Goal: Task Accomplishment & Management: Complete application form

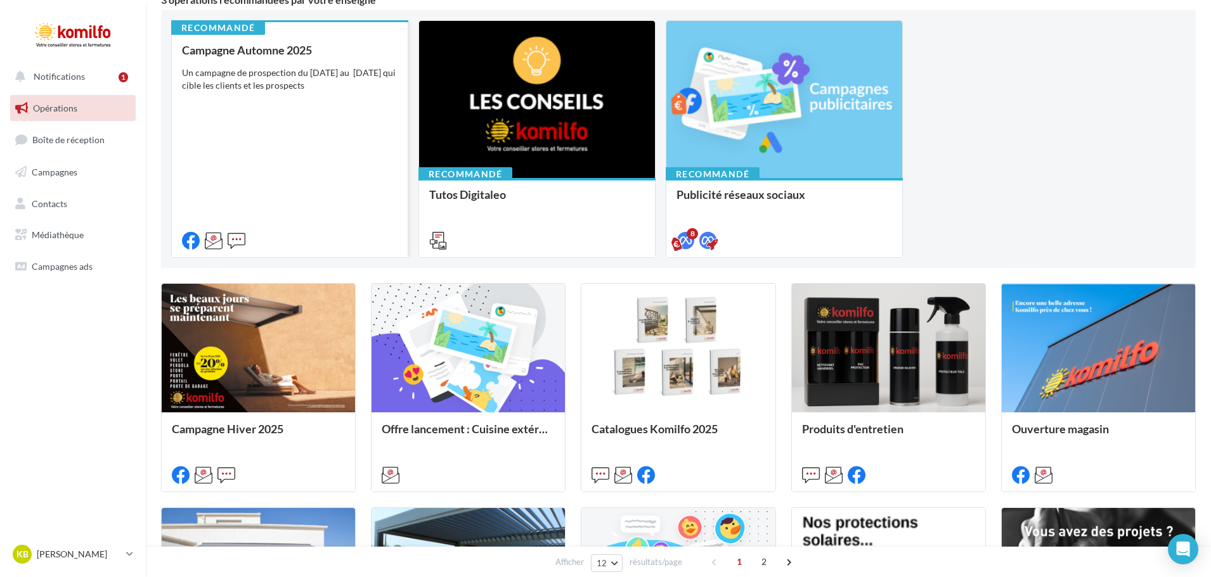
scroll to position [127, 0]
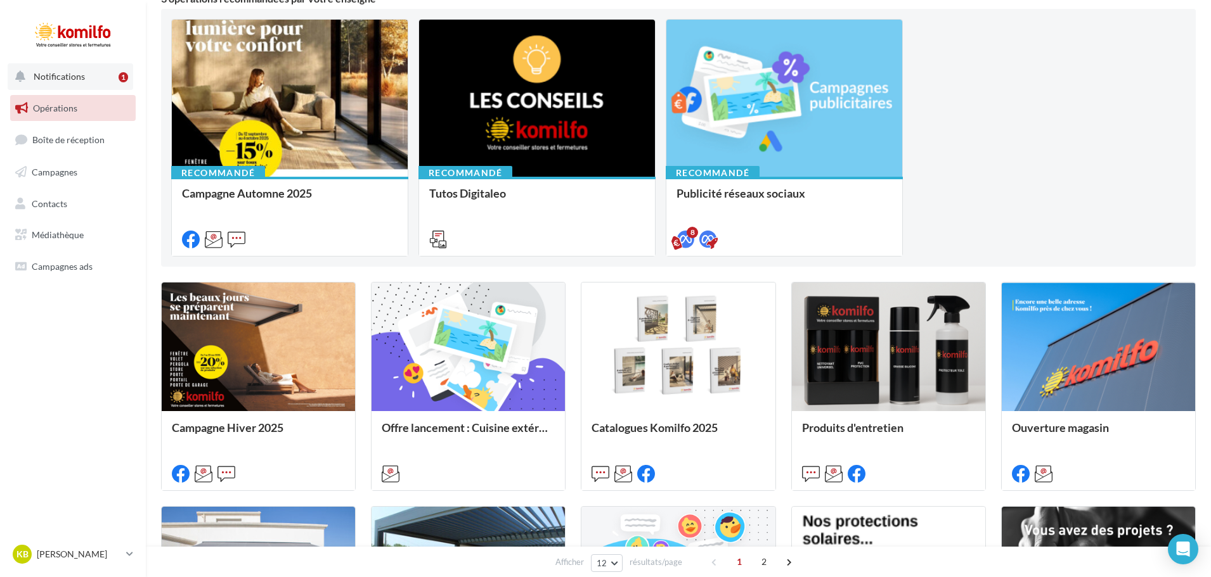
click at [81, 80] on span "Notifications" at bounding box center [59, 76] width 51 height 11
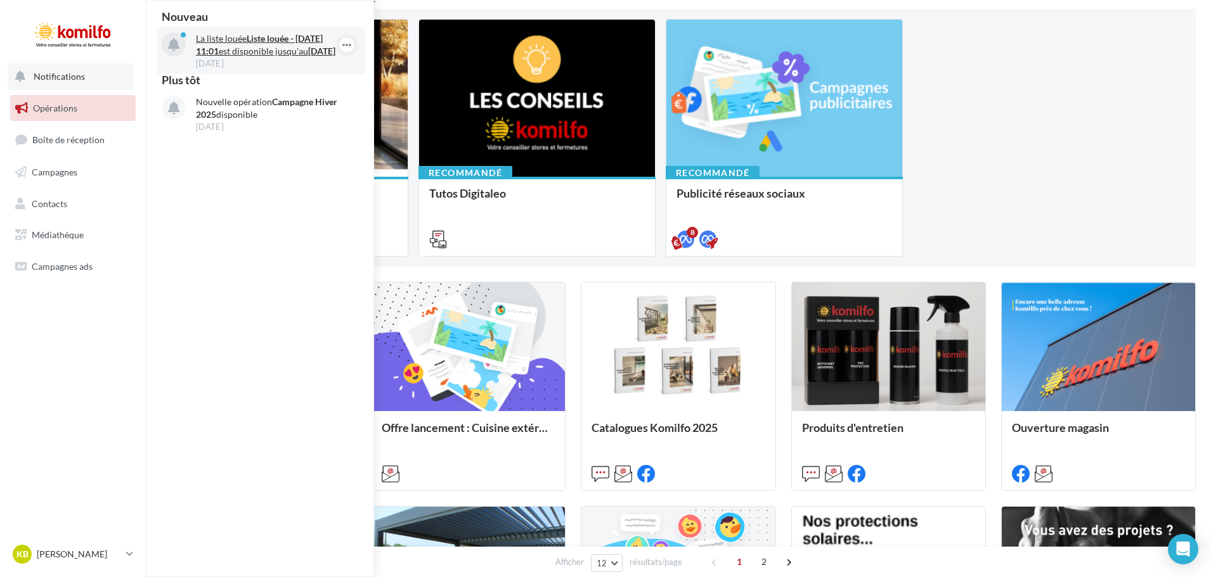
click at [264, 48] on p "La liste louée Liste louée - 23/09/2025 11:01 est disponible jusqu'au 23 octobr…" at bounding box center [269, 44] width 147 height 25
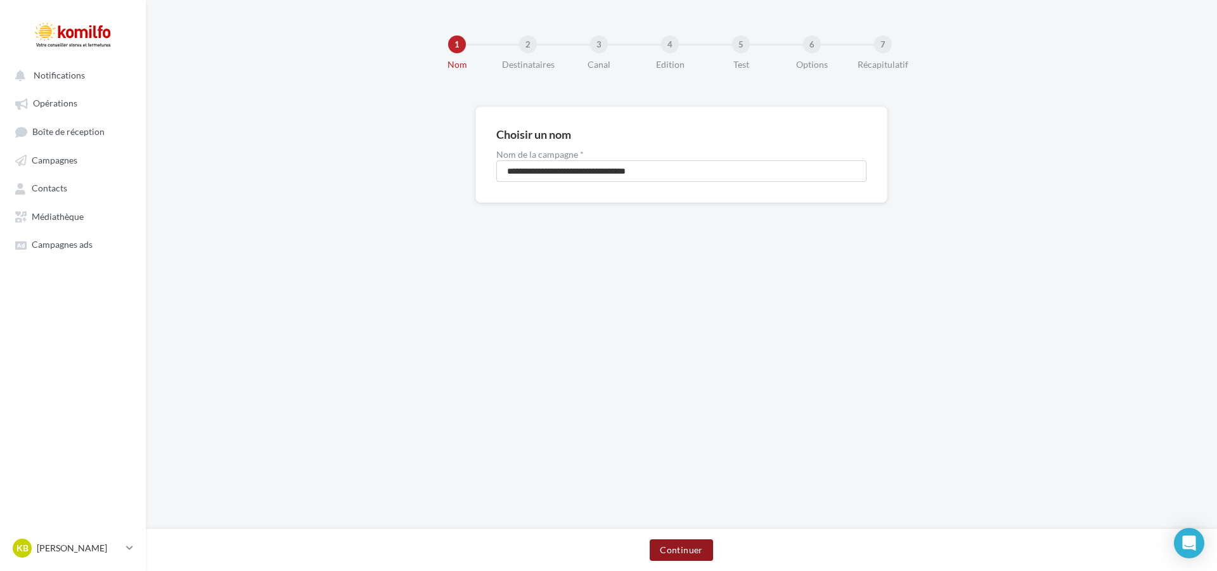
click at [692, 547] on button "Continuer" at bounding box center [681, 550] width 63 height 22
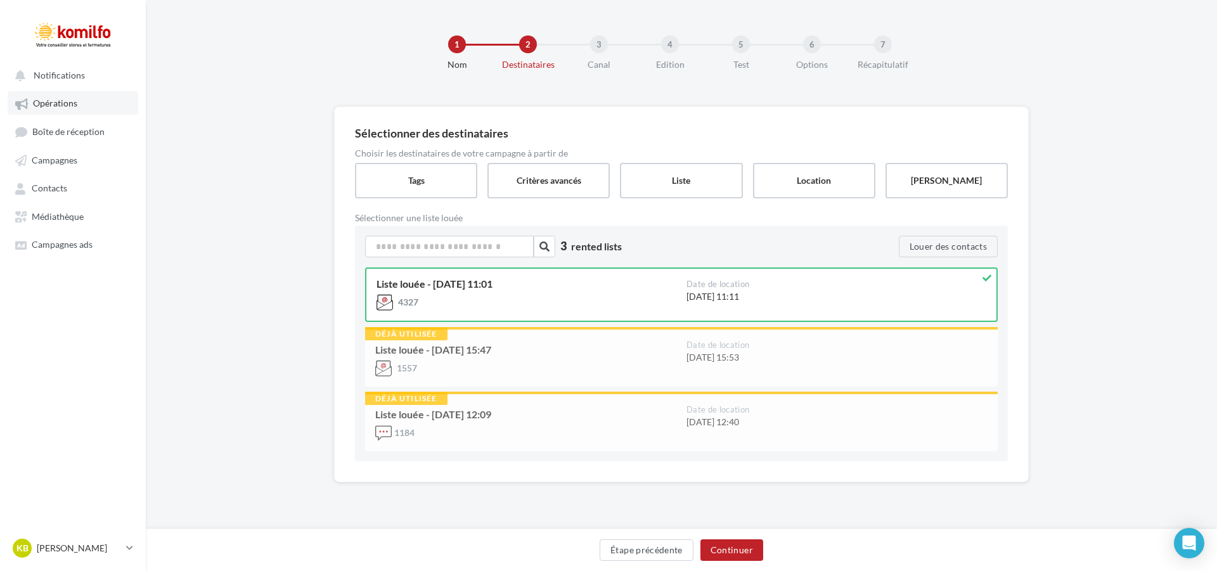
click at [69, 102] on span "Opérations" at bounding box center [55, 103] width 44 height 11
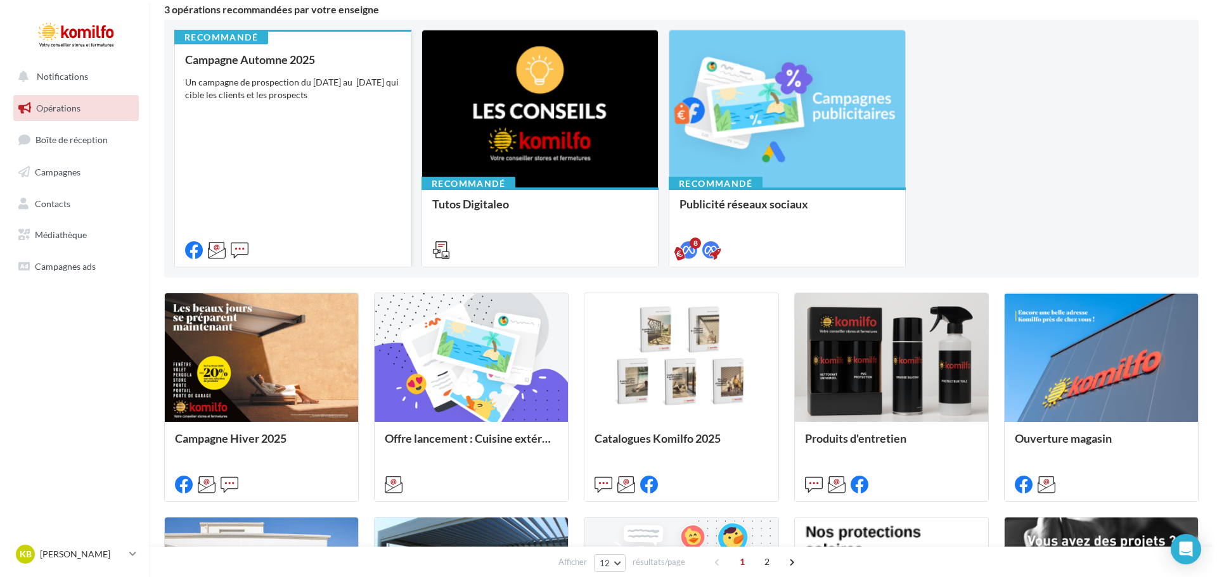
scroll to position [127, 0]
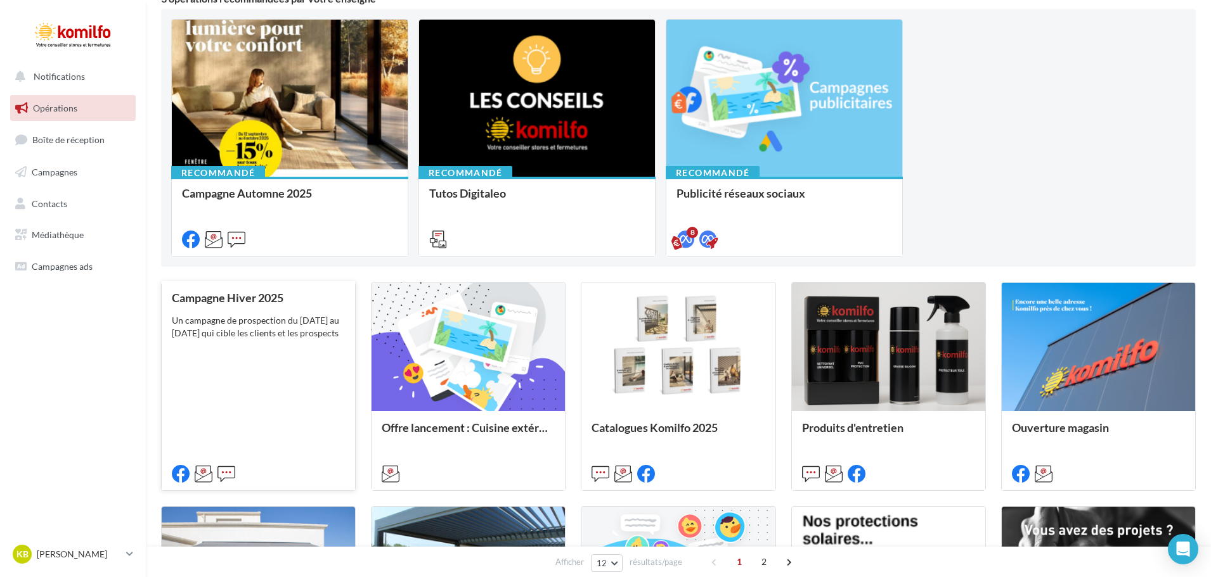
click at [315, 355] on div "Campagne Hiver 2025 Un campagne de prospection du 7 au 22 novembre 2025 qui cib…" at bounding box center [258, 386] width 173 height 188
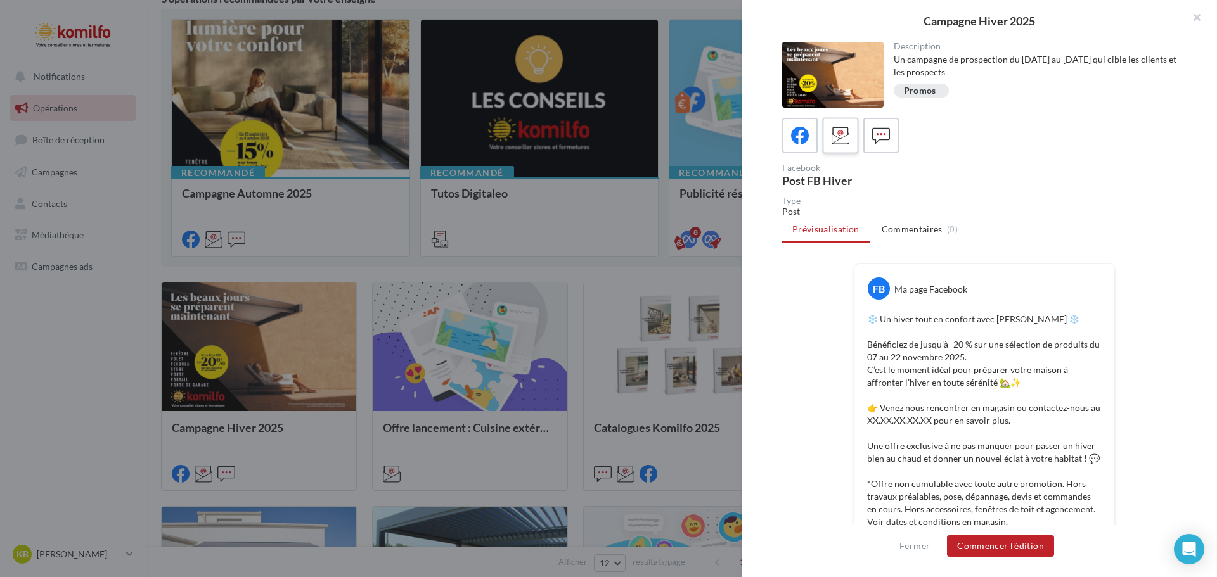
click at [846, 136] on icon at bounding box center [841, 136] width 18 height 18
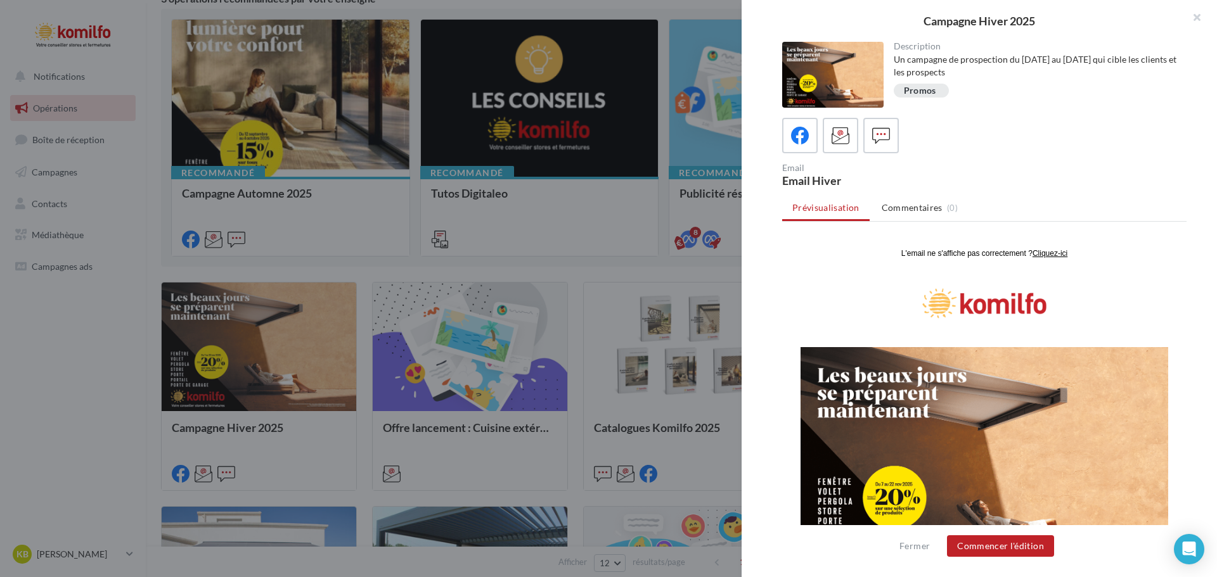
scroll to position [0, 0]
click at [1015, 540] on button "Commencer l'édition" at bounding box center [1000, 547] width 107 height 22
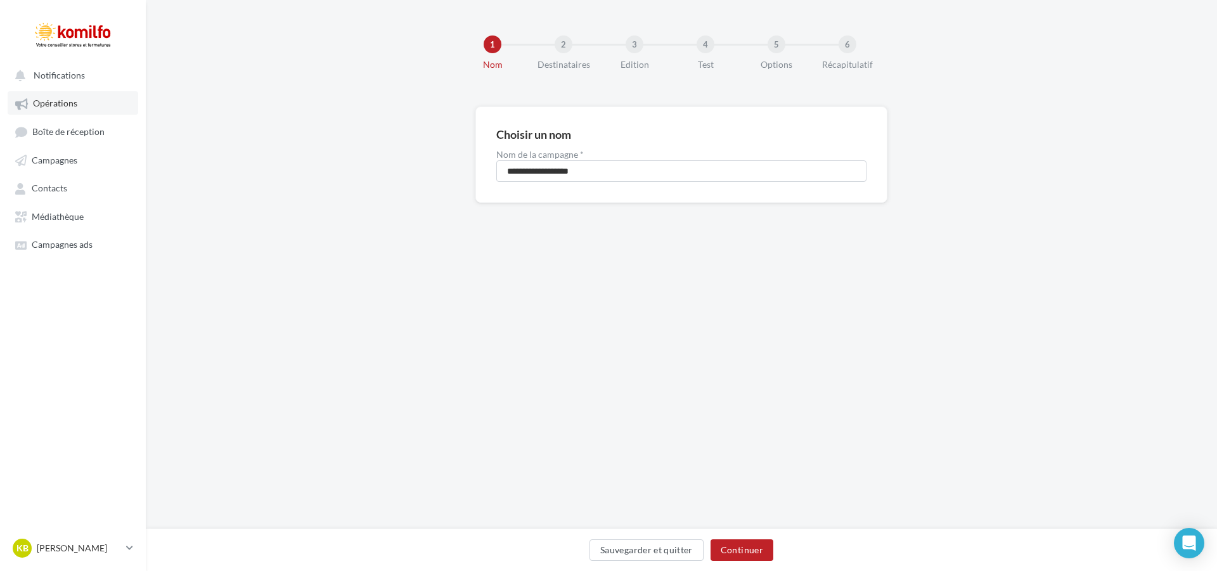
click at [66, 100] on span "Opérations" at bounding box center [55, 103] width 44 height 11
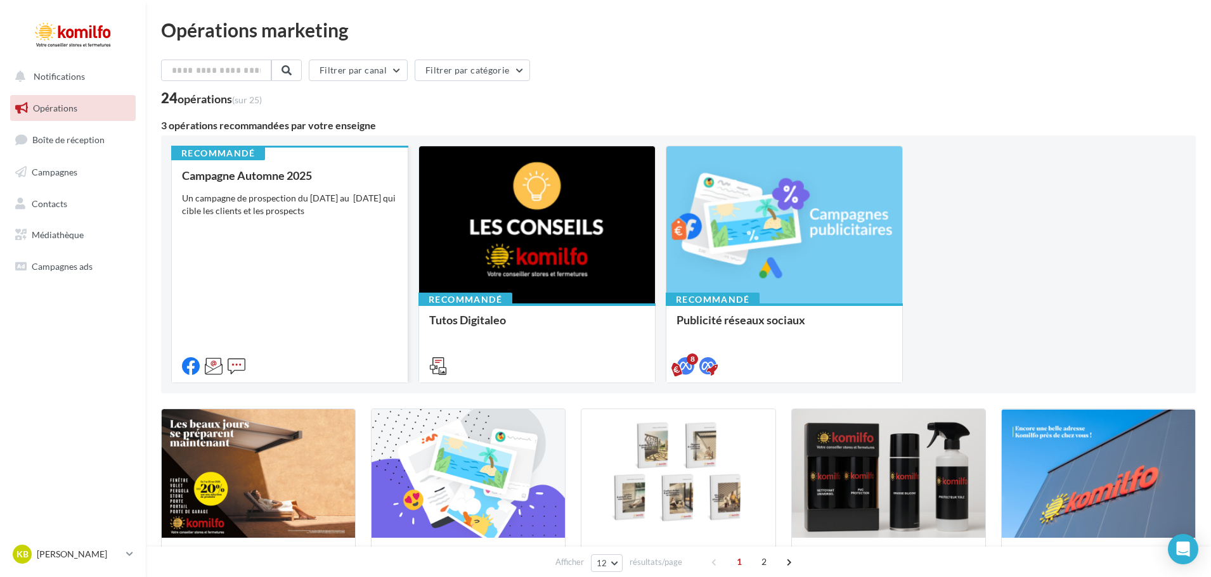
click at [357, 248] on div "Campagne Automne 2025 Un campagne de prospection du 12 septembre au 4 octobre 2…" at bounding box center [290, 270] width 216 height 202
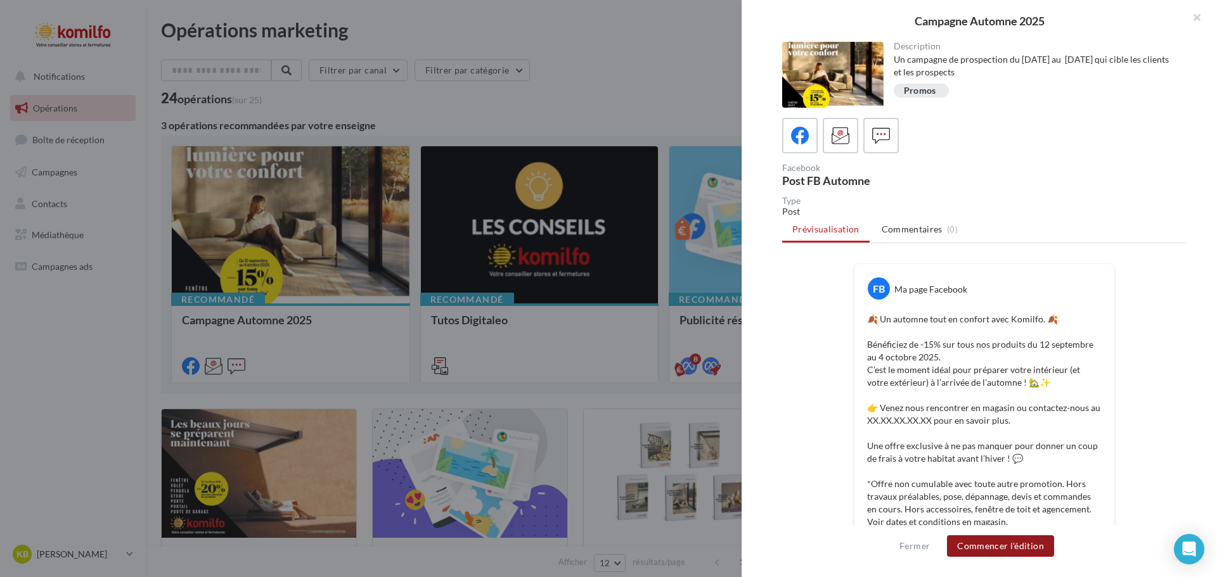
click at [1013, 541] on button "Commencer l'édition" at bounding box center [1000, 547] width 107 height 22
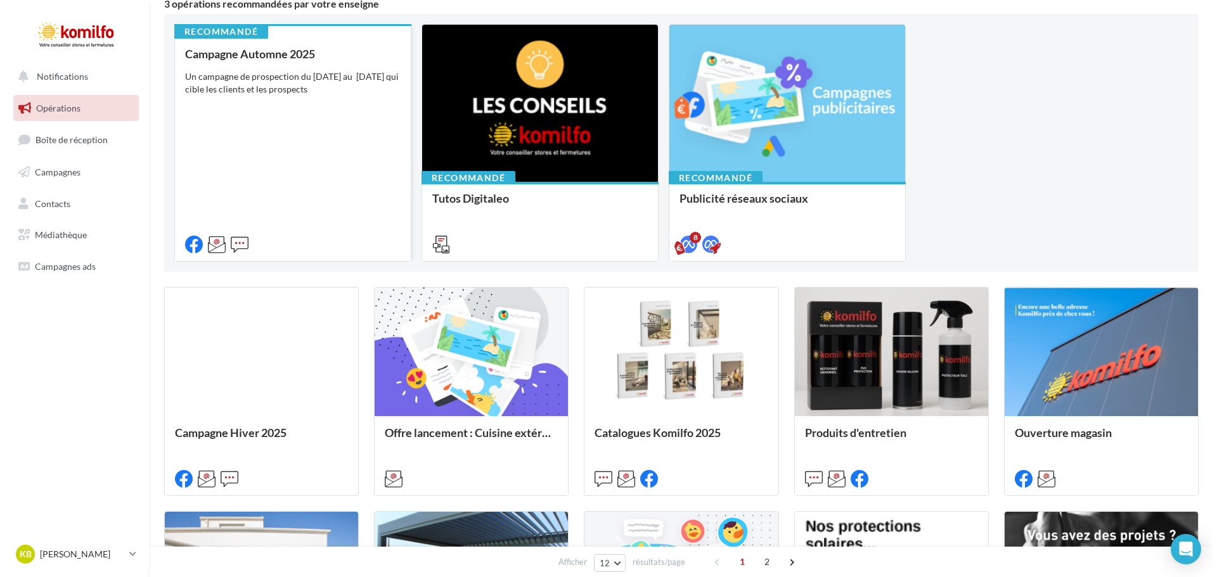
scroll to position [127, 0]
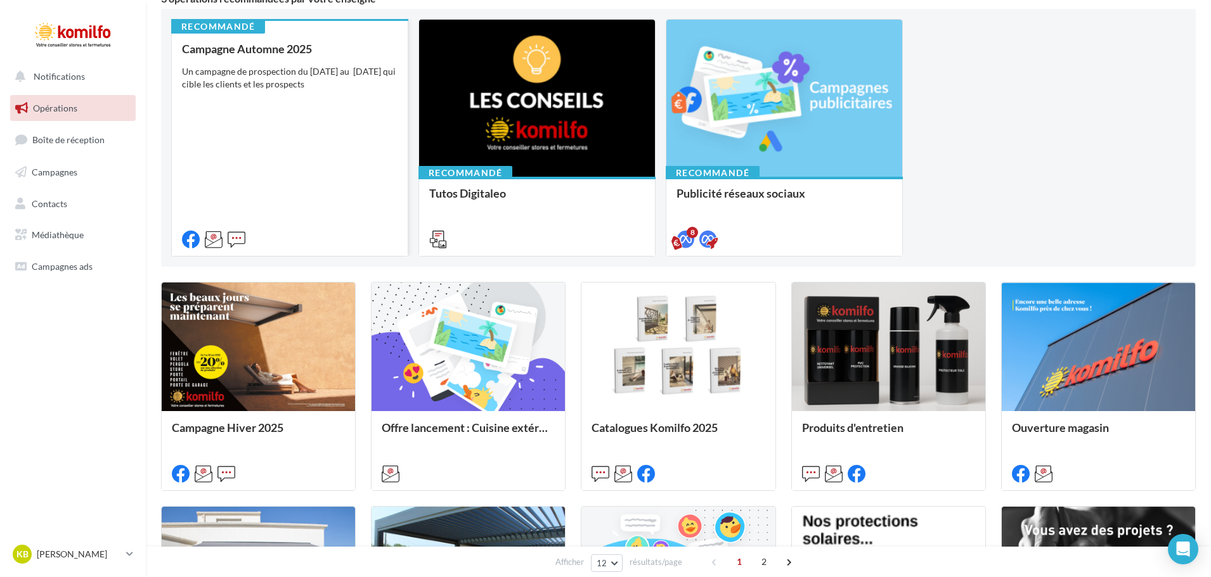
click at [326, 117] on div "Campagne Automne 2025 Un campagne de prospection du [DATE] au [DATE] qui cible …" at bounding box center [290, 143] width 216 height 202
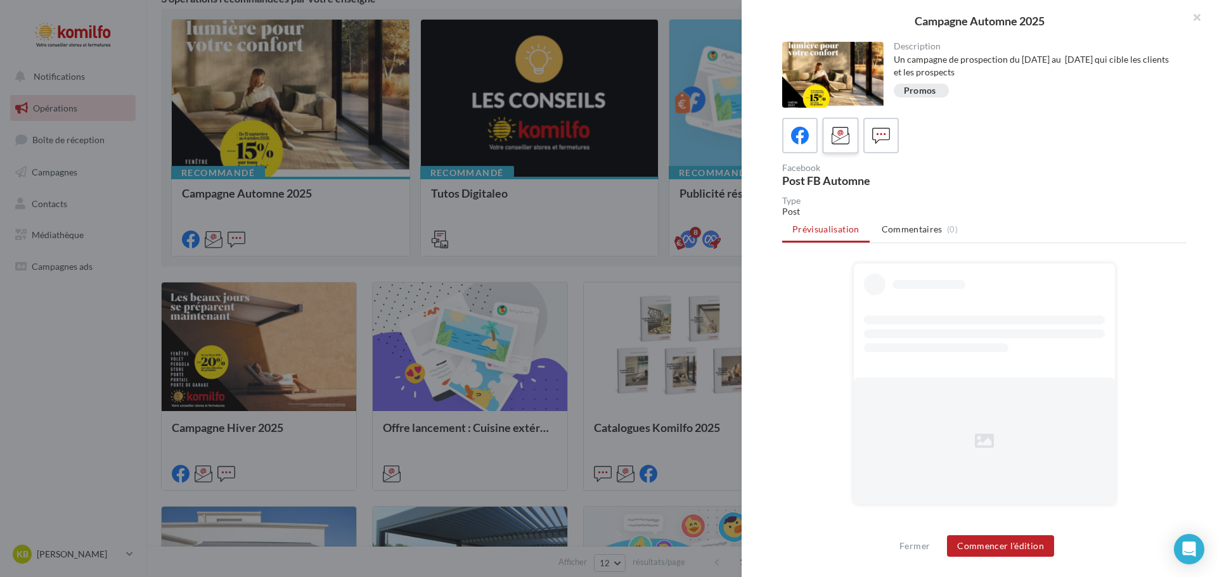
click at [836, 141] on icon at bounding box center [841, 136] width 18 height 18
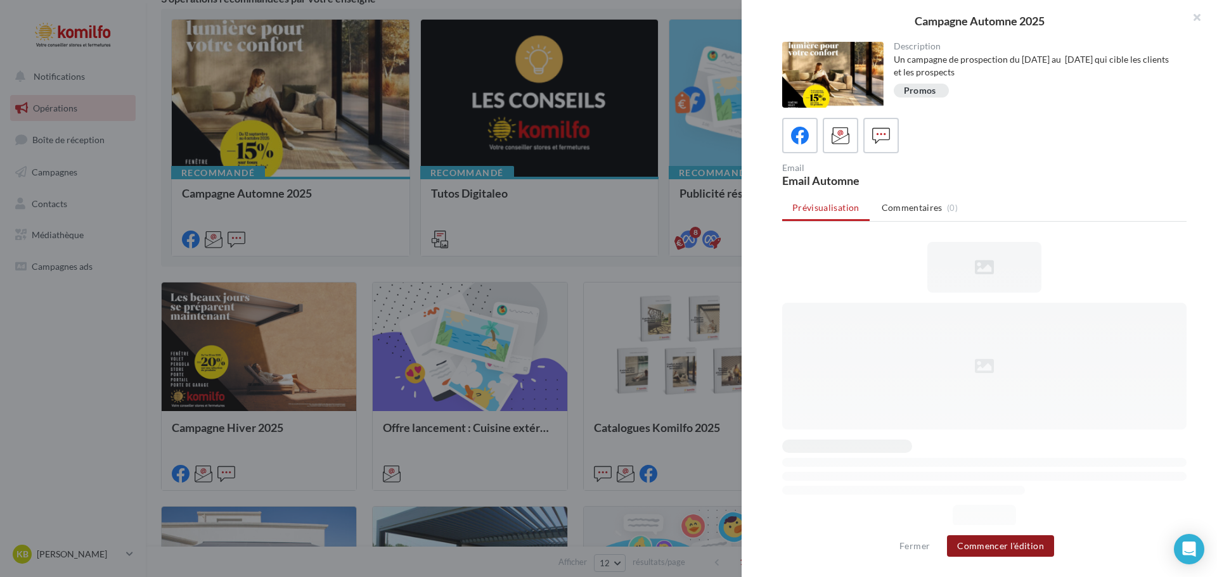
scroll to position [0, 0]
click at [998, 547] on button "Commencer l'édition" at bounding box center [1000, 547] width 107 height 22
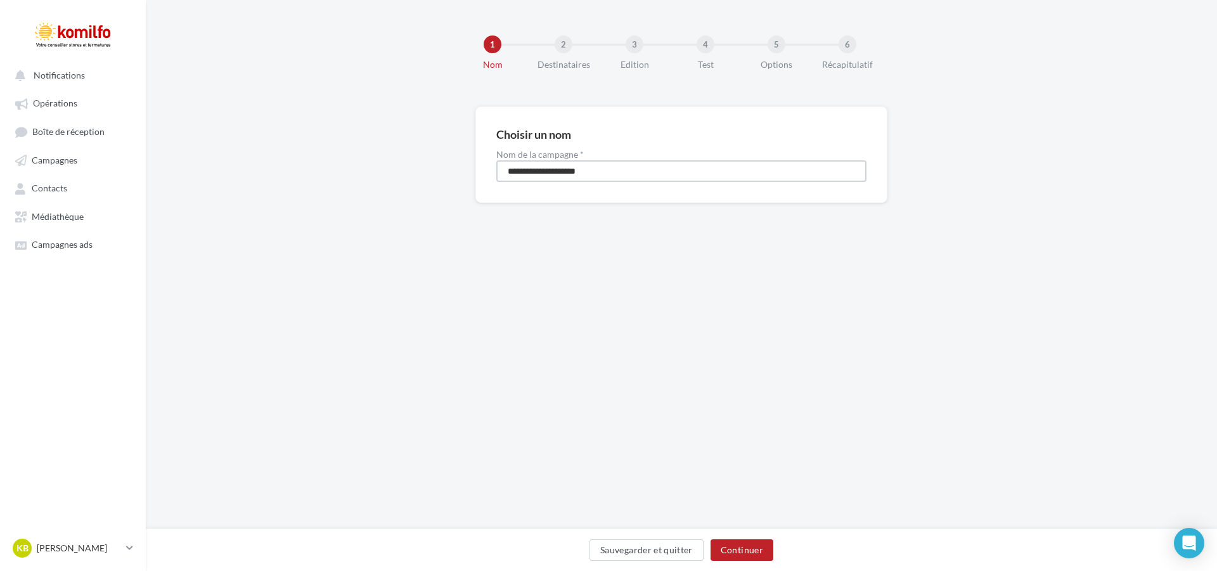
drag, startPoint x: 702, startPoint y: 173, endPoint x: 700, endPoint y: 160, distance: 12.8
click at [702, 173] on input "**********" at bounding box center [681, 171] width 370 height 22
type input "**********"
click at [761, 547] on button "Continuer" at bounding box center [742, 550] width 63 height 22
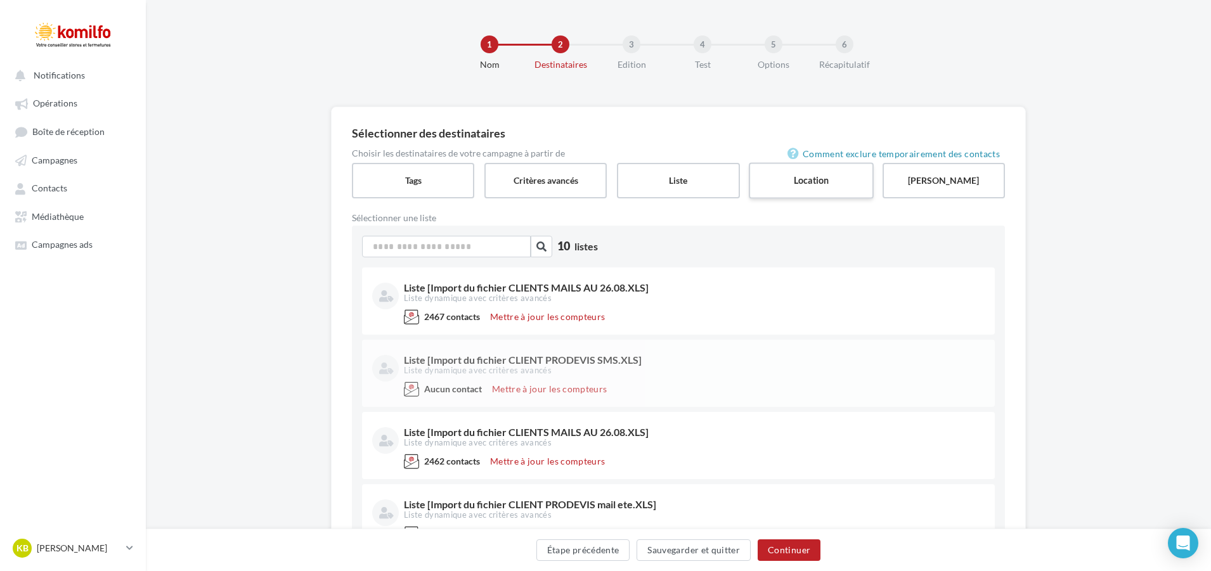
click at [841, 188] on label "Location" at bounding box center [811, 180] width 125 height 36
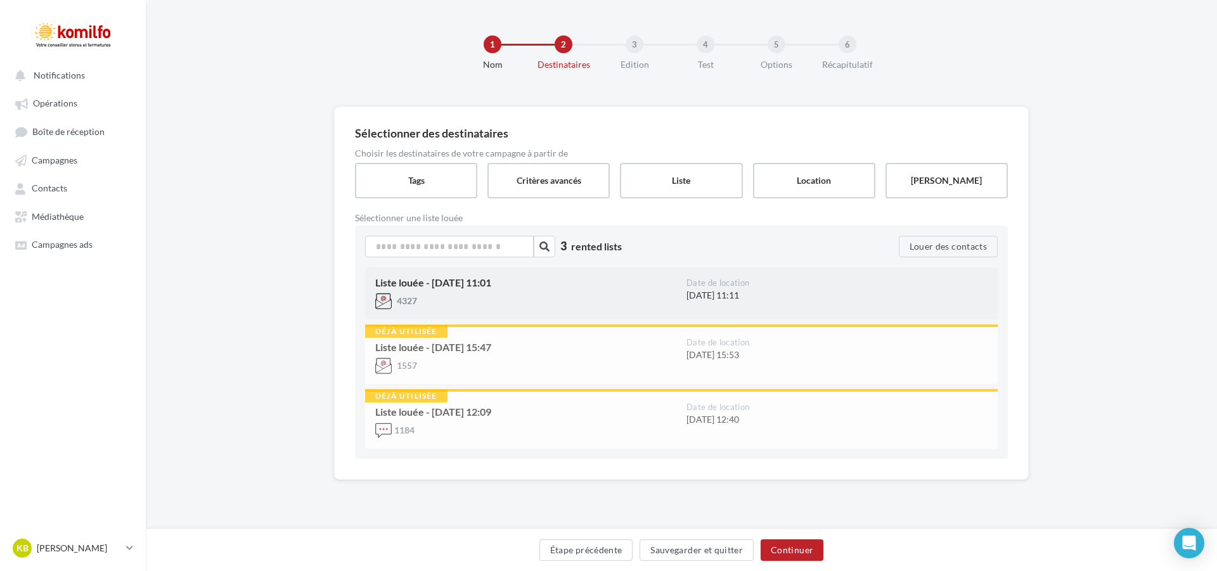
click at [600, 300] on div "4327" at bounding box center [525, 301] width 301 height 16
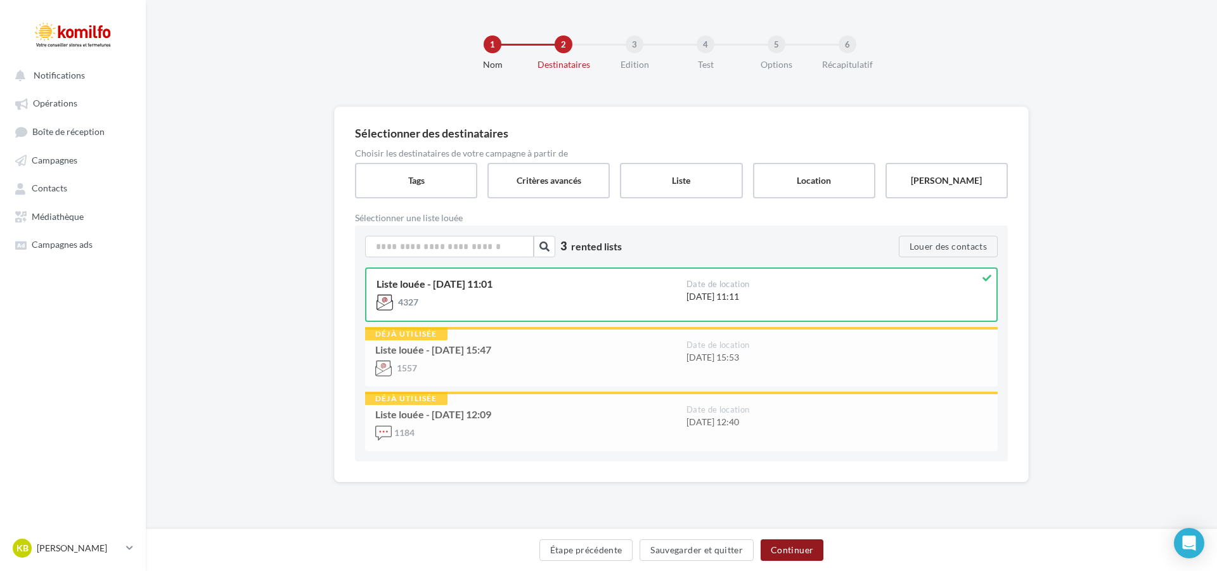
click at [807, 545] on button "Continuer" at bounding box center [792, 550] width 63 height 22
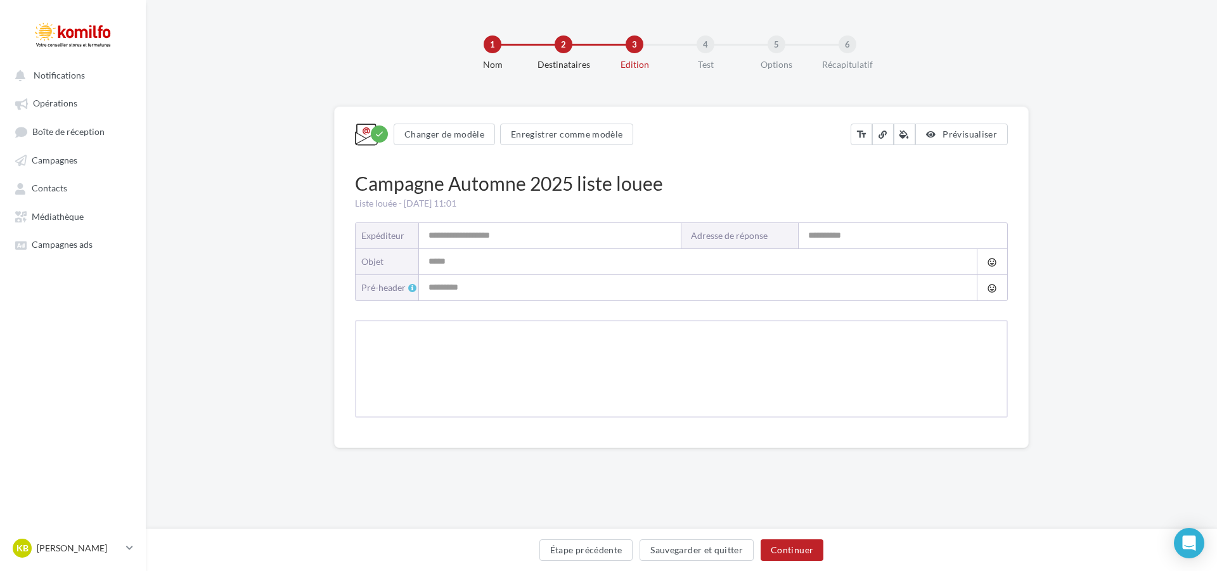
type input "*******"
type input "**********"
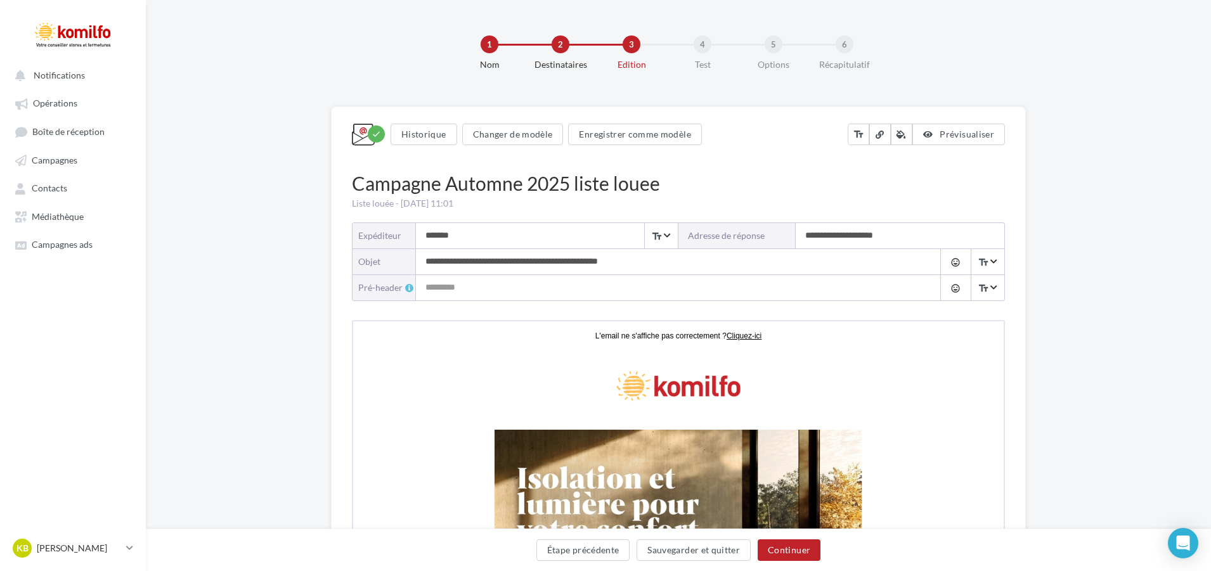
click at [425, 259] on input "**********" at bounding box center [666, 261] width 500 height 25
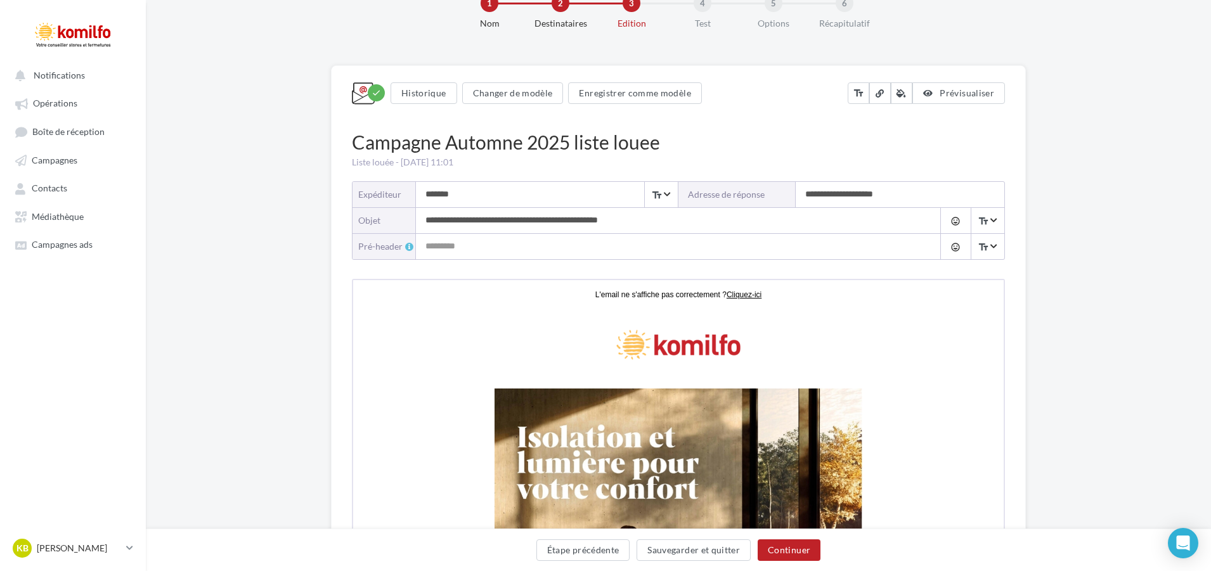
scroll to position [63, 0]
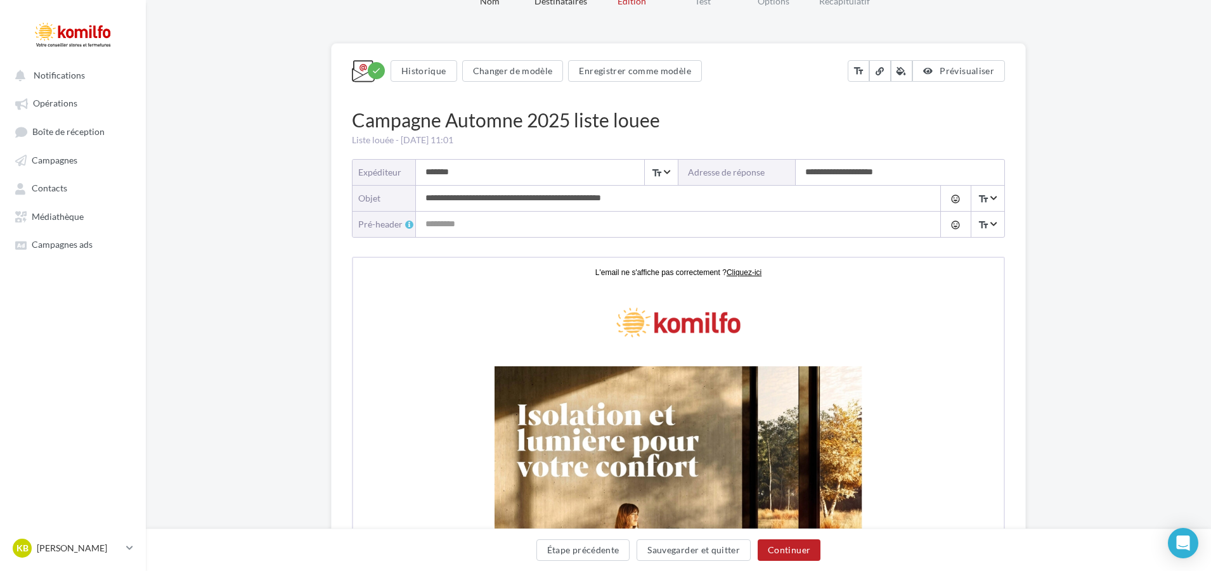
type input "**********"
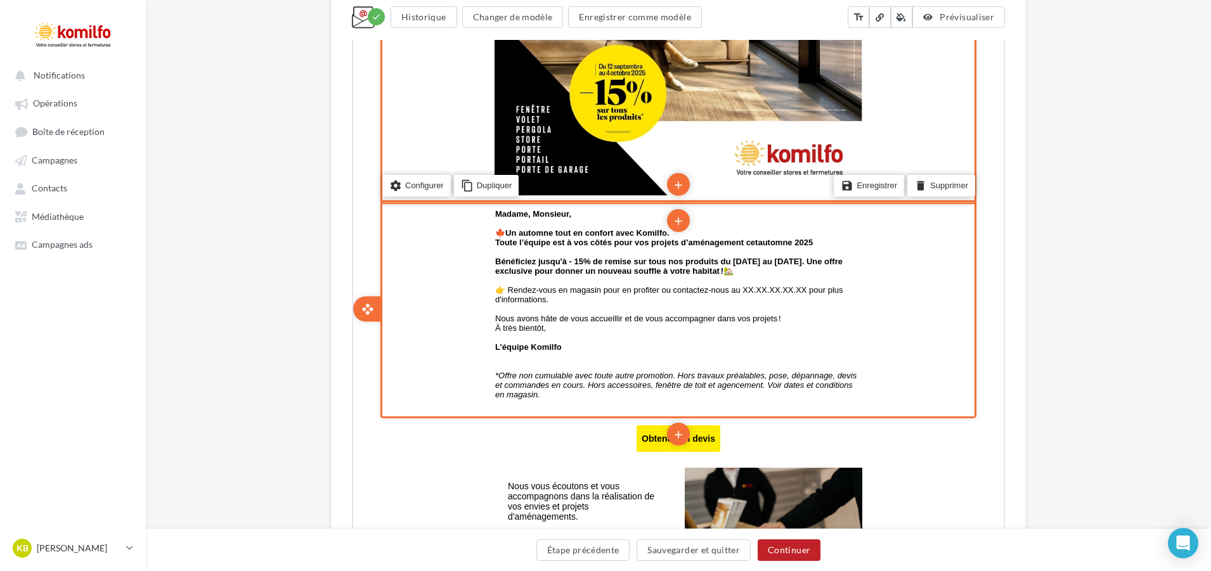
scroll to position [697, 0]
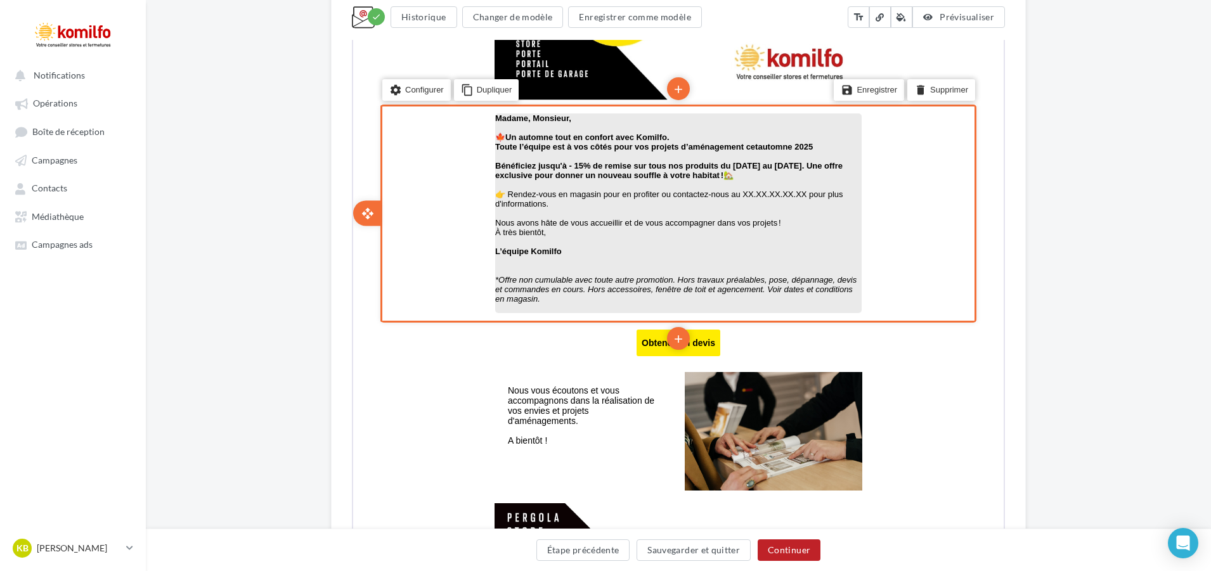
click at [704, 233] on p "À très bientôt," at bounding box center [677, 231] width 366 height 10
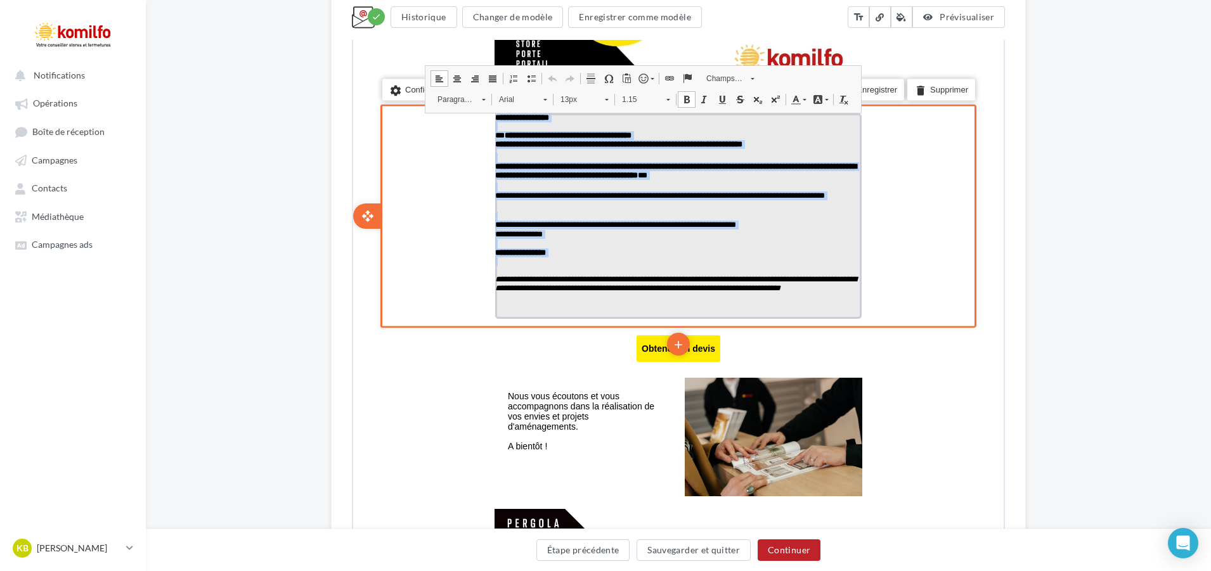
drag, startPoint x: 559, startPoint y: 265, endPoint x: 494, endPoint y: 114, distance: 164.4
click at [494, 114] on div "**********" at bounding box center [677, 214] width 366 height 205
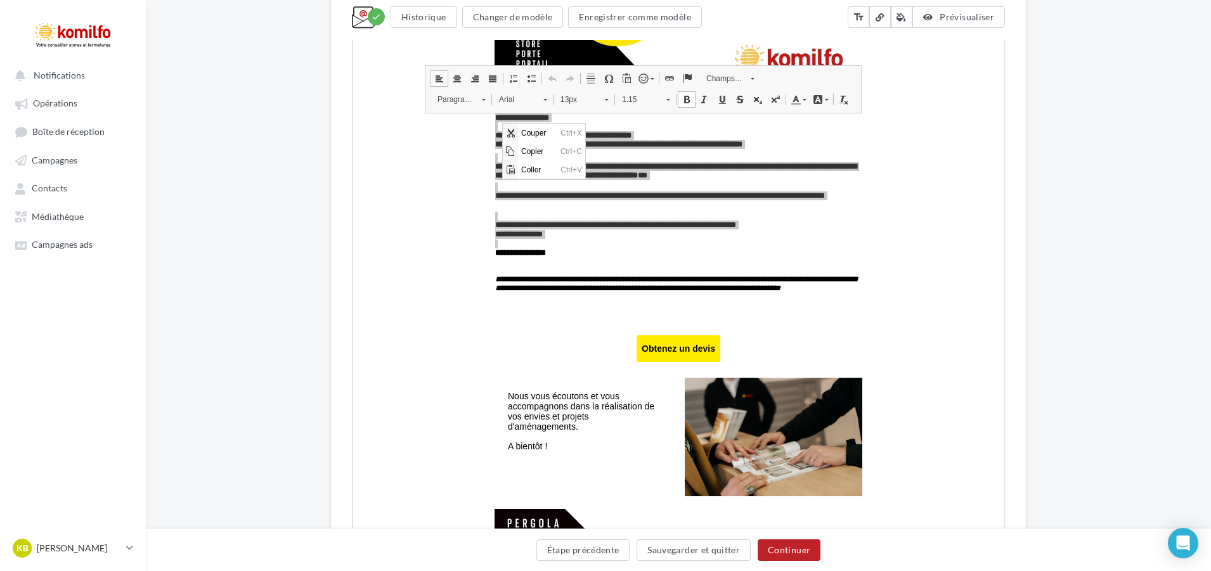
scroll to position [0, 0]
click at [550, 164] on span "Coller" at bounding box center [537, 169] width 39 height 18
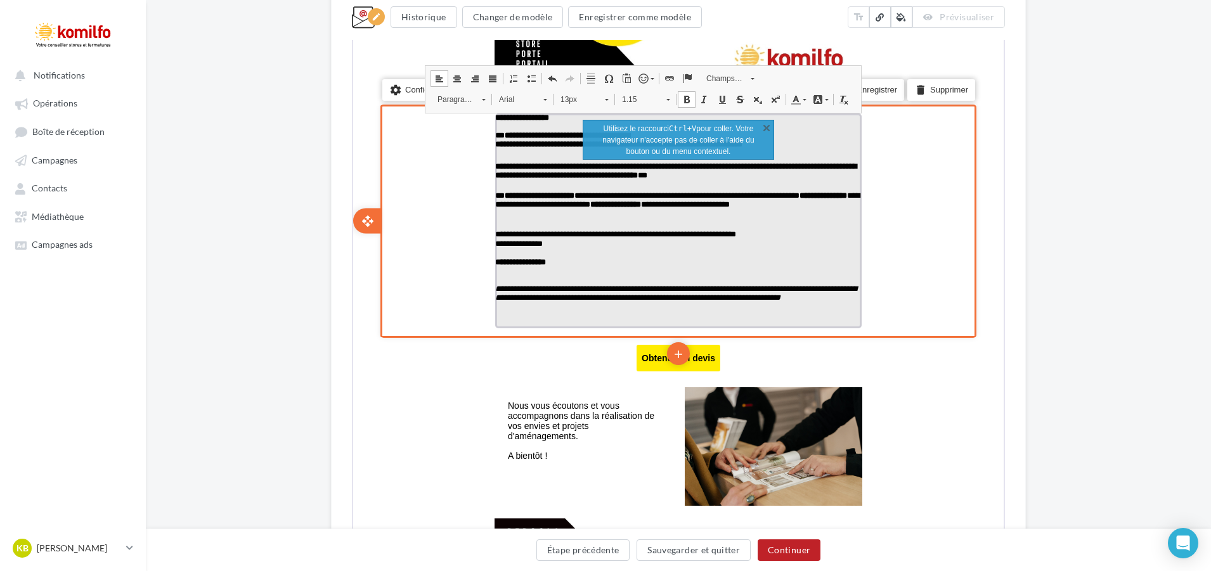
click at [602, 257] on p "false" at bounding box center [677, 252] width 366 height 9
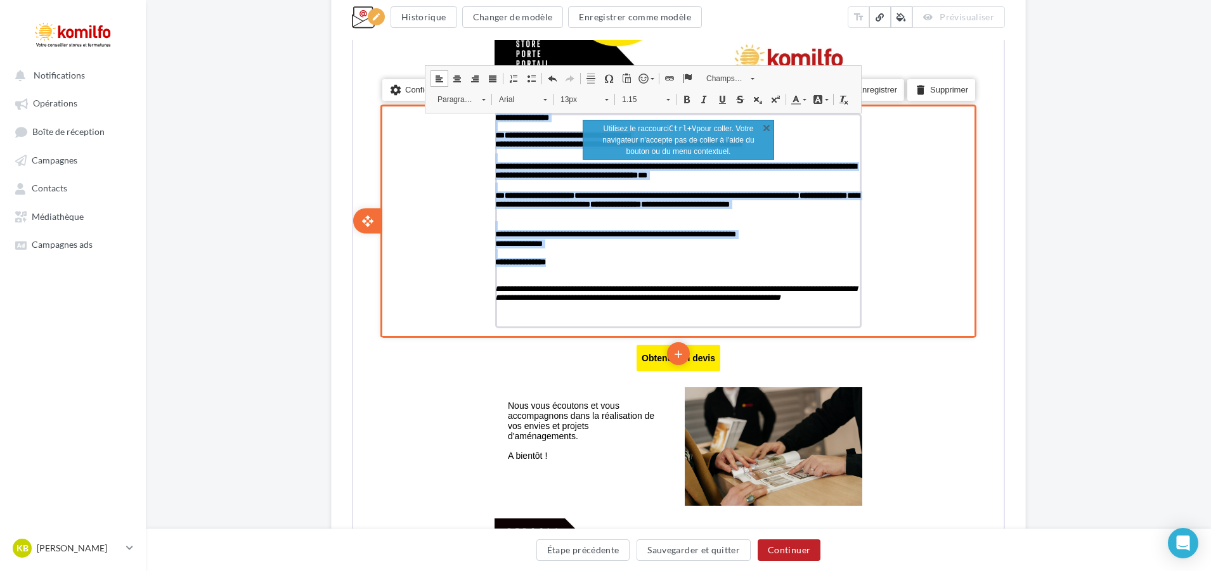
drag, startPoint x: 611, startPoint y: 269, endPoint x: 491, endPoint y: 113, distance: 197.0
click at [491, 113] on div "**********" at bounding box center [677, 219] width 380 height 229
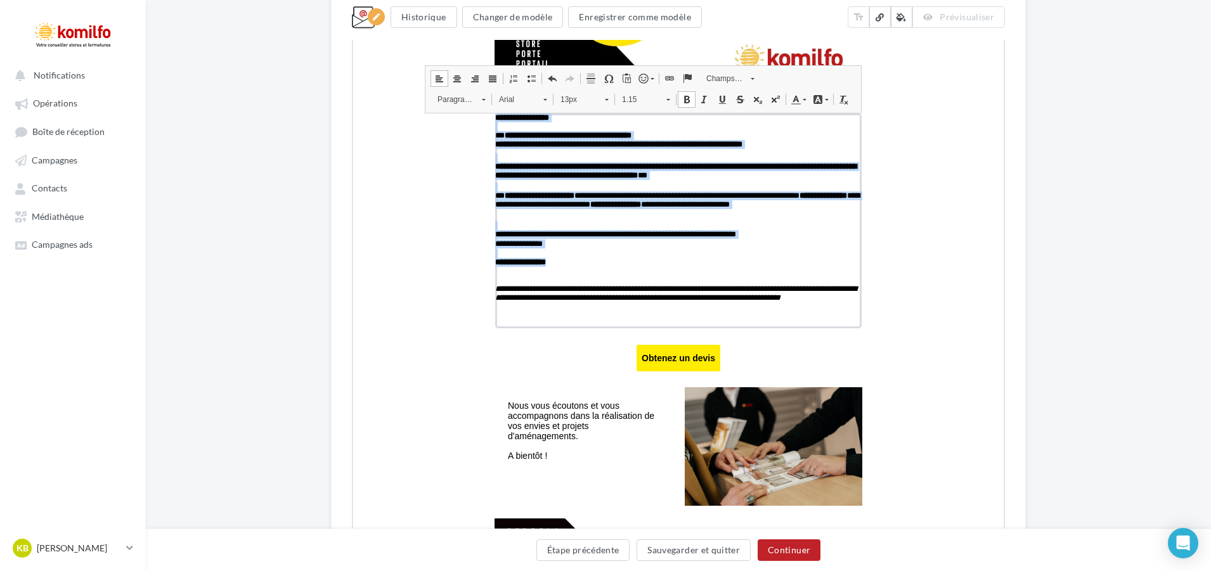
click at [452, 74] on span at bounding box center [456, 77] width 10 height 10
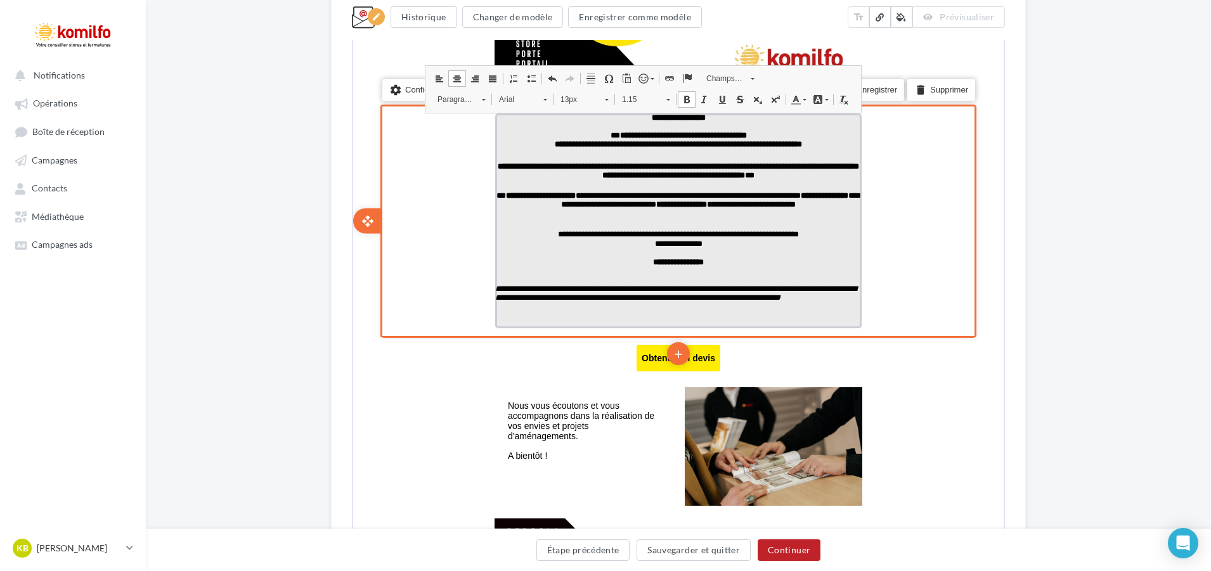
drag, startPoint x: 785, startPoint y: 270, endPoint x: 790, endPoint y: 262, distance: 8.8
click at [785, 270] on p "false" at bounding box center [677, 270] width 366 height 9
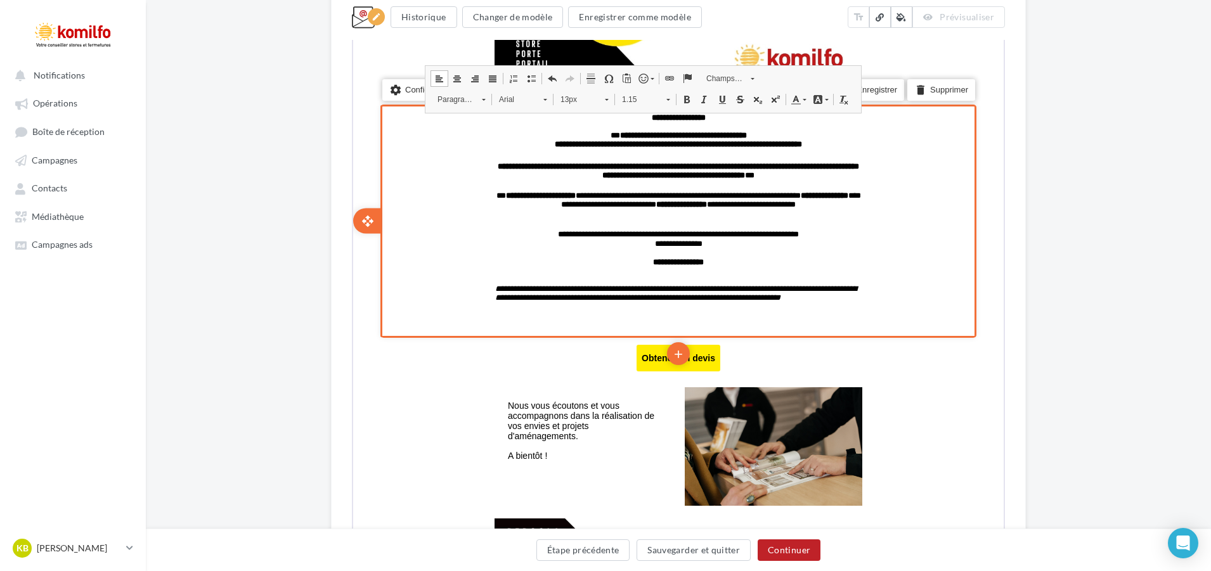
click at [938, 238] on div "settings Configurer content_copy Dupliquer add add save Enregistrer delete Supp…" at bounding box center [677, 219] width 596 height 233
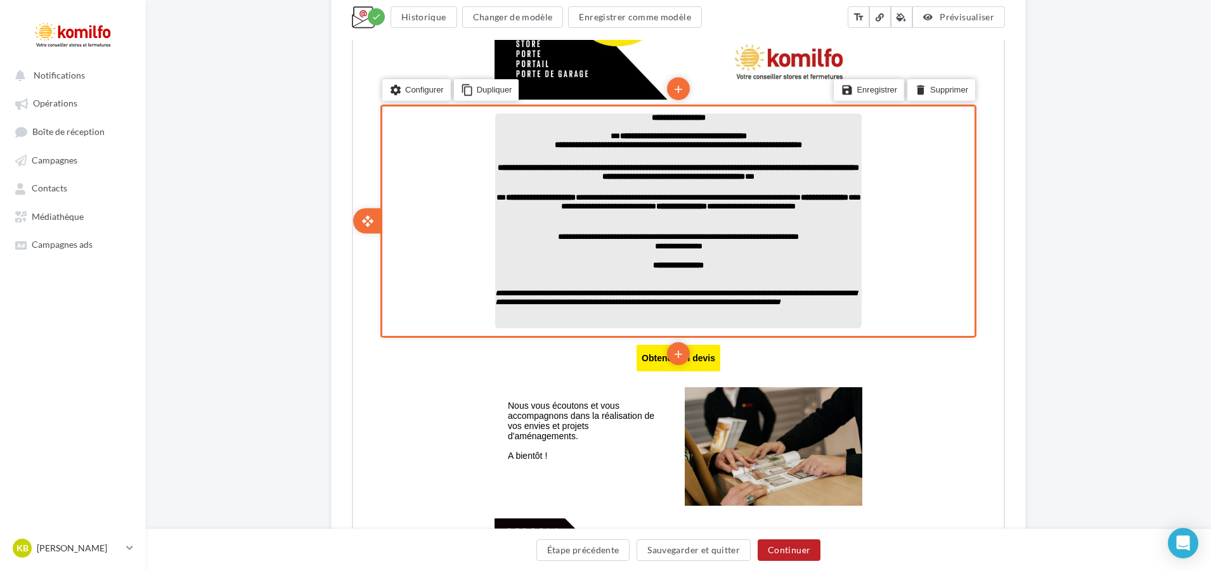
click at [559, 301] on icon "**********" at bounding box center [674, 296] width 361 height 17
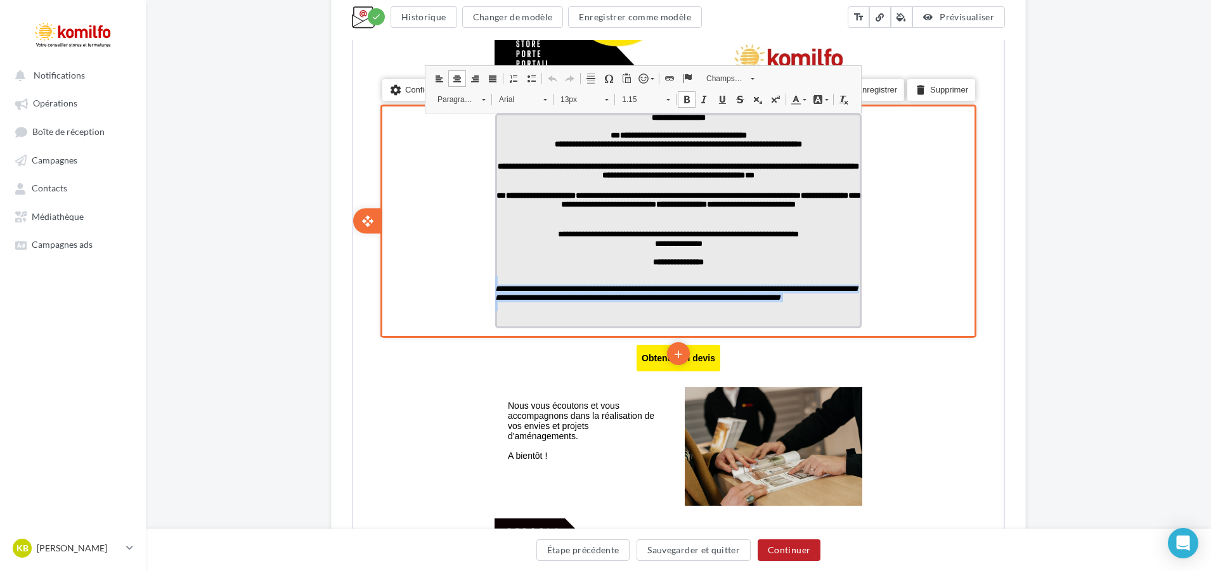
drag, startPoint x: 565, startPoint y: 323, endPoint x: 496, endPoint y: 286, distance: 78.0
click at [496, 286] on div "**********" at bounding box center [677, 219] width 366 height 215
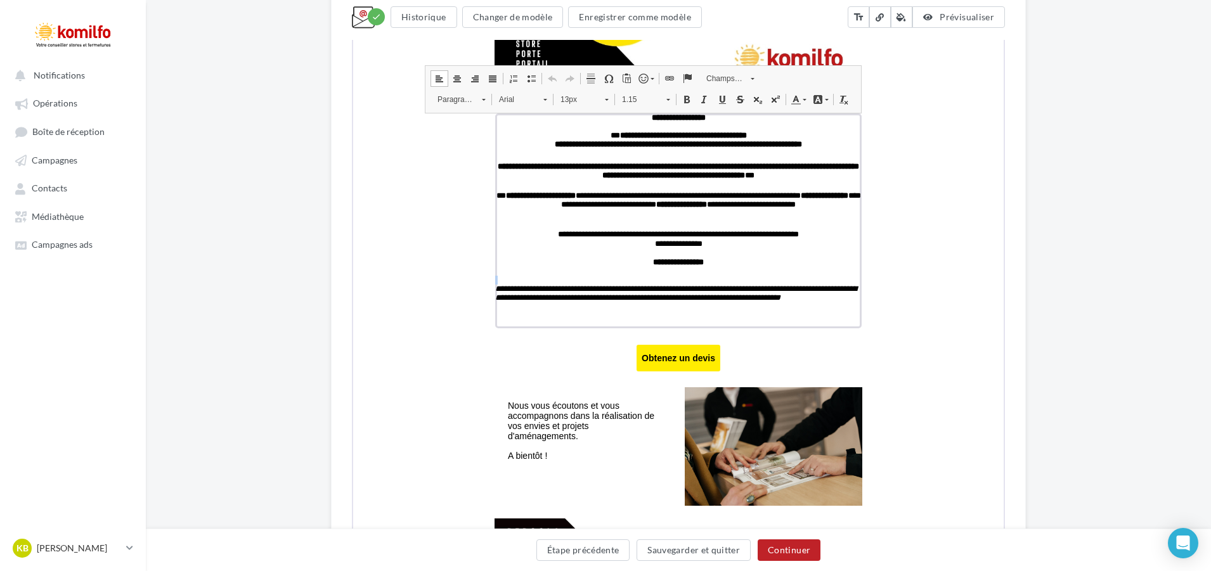
click at [451, 77] on span at bounding box center [456, 77] width 10 height 10
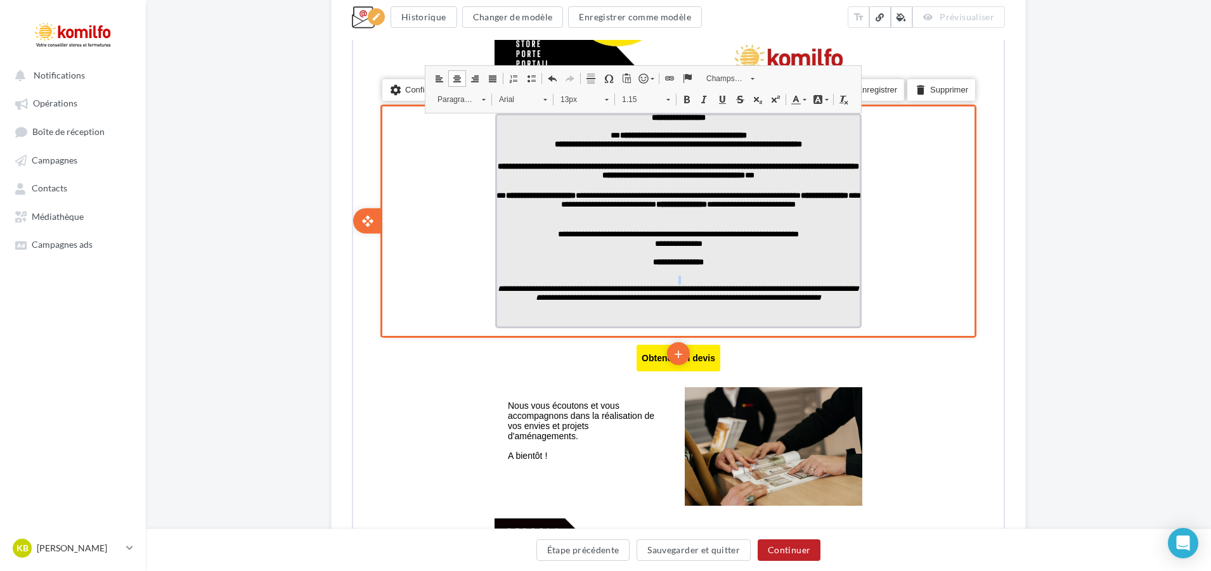
click at [787, 280] on p "false" at bounding box center [677, 278] width 366 height 9
drag, startPoint x: 785, startPoint y: 167, endPoint x: 721, endPoint y: 165, distance: 64.0
click at [721, 165] on strong "**********" at bounding box center [676, 169] width 361 height 17
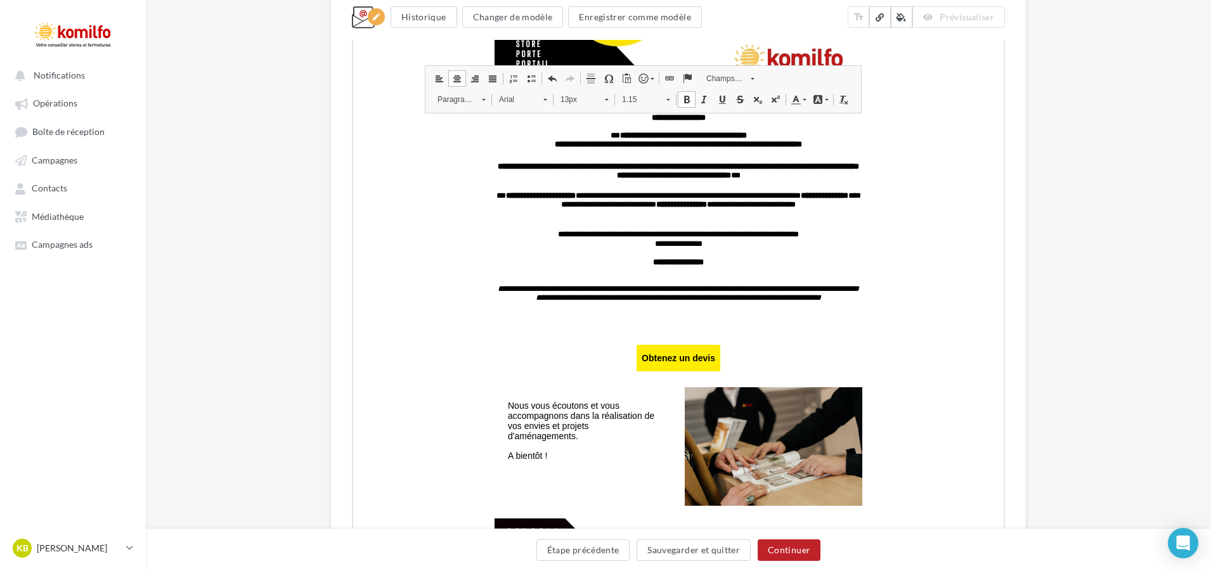
click at [1123, 257] on div "**********" at bounding box center [678, 99] width 1065 height 1381
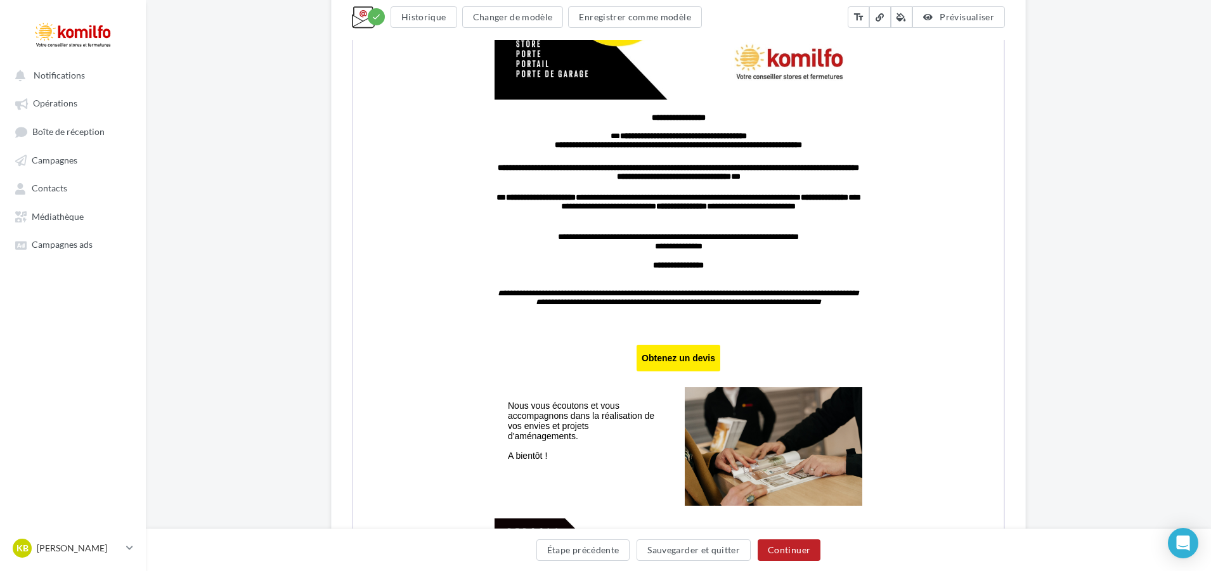
click at [1013, 231] on div "Something wrong..." at bounding box center [678, 171] width 672 height 1096
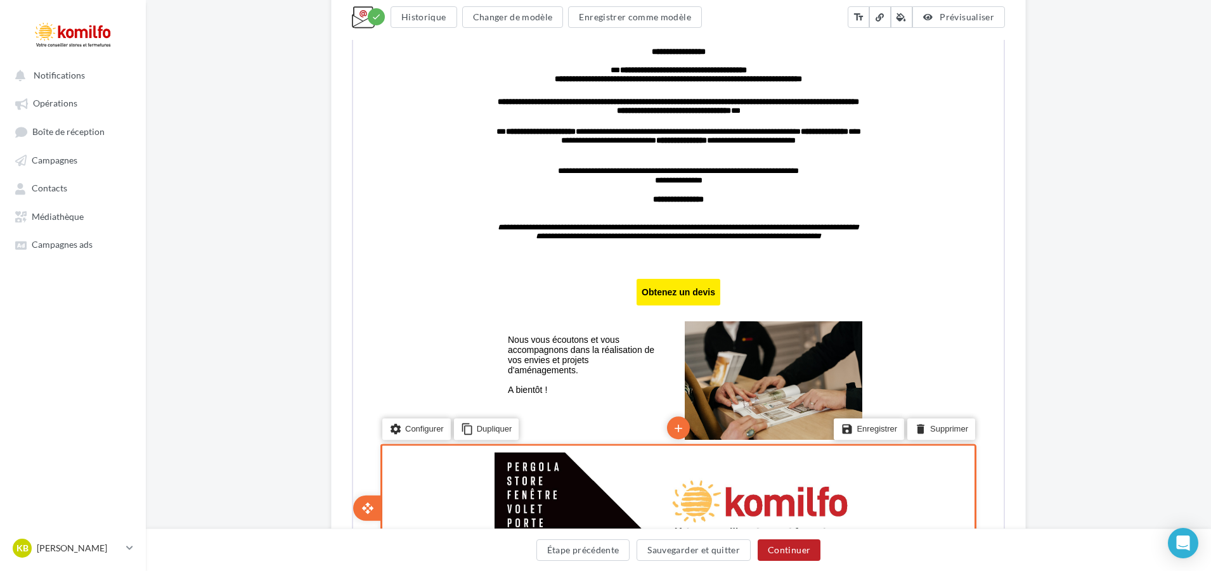
scroll to position [633, 0]
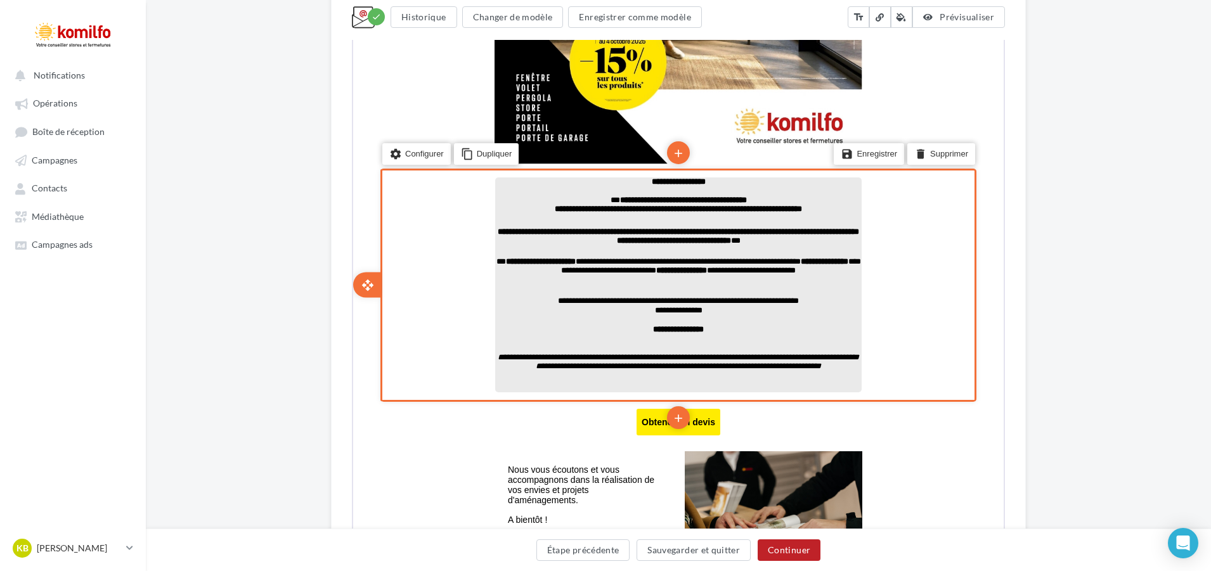
click at [751, 234] on strong "**********" at bounding box center [676, 234] width 361 height 17
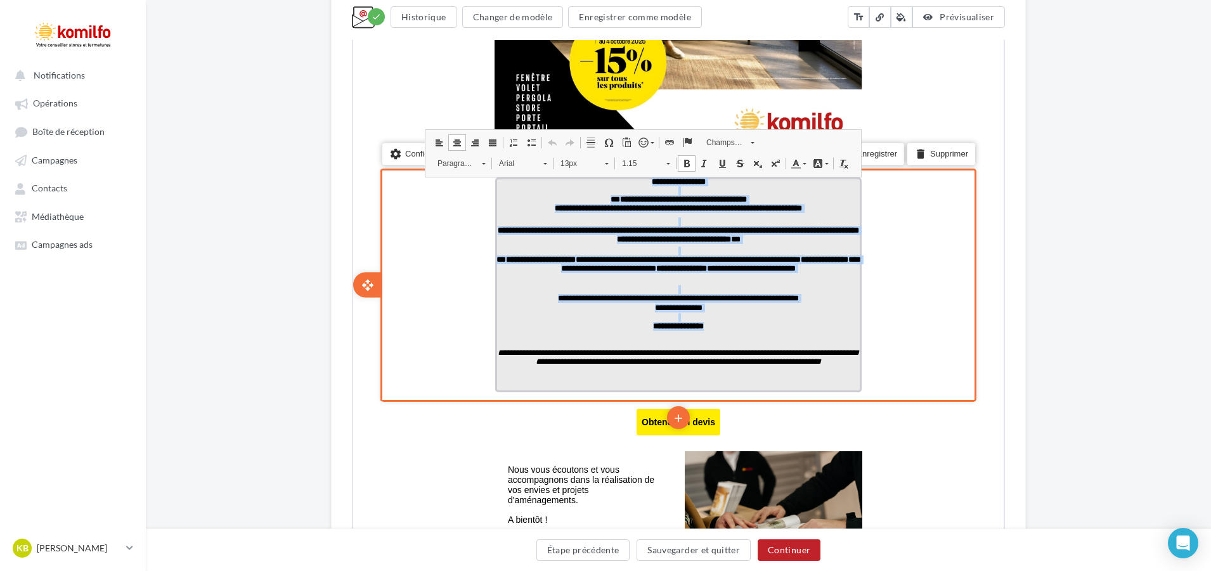
drag, startPoint x: 749, startPoint y: 333, endPoint x: 610, endPoint y: 183, distance: 204.1
click at [610, 183] on div "**********" at bounding box center [677, 283] width 366 height 215
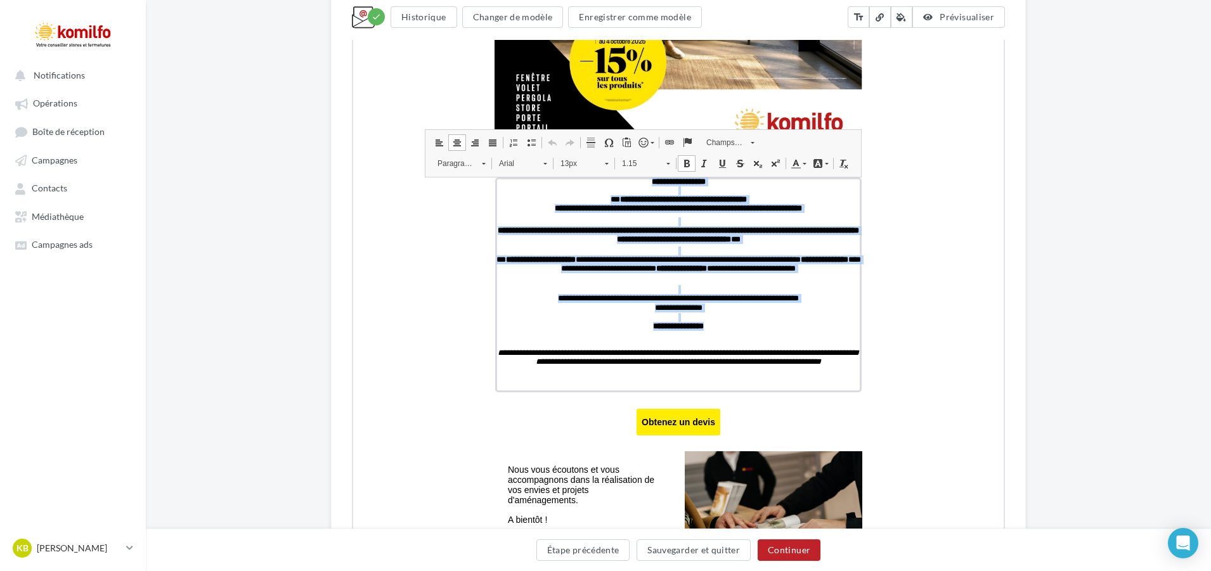
click at [608, 165] on link "13px" at bounding box center [583, 162] width 62 height 18
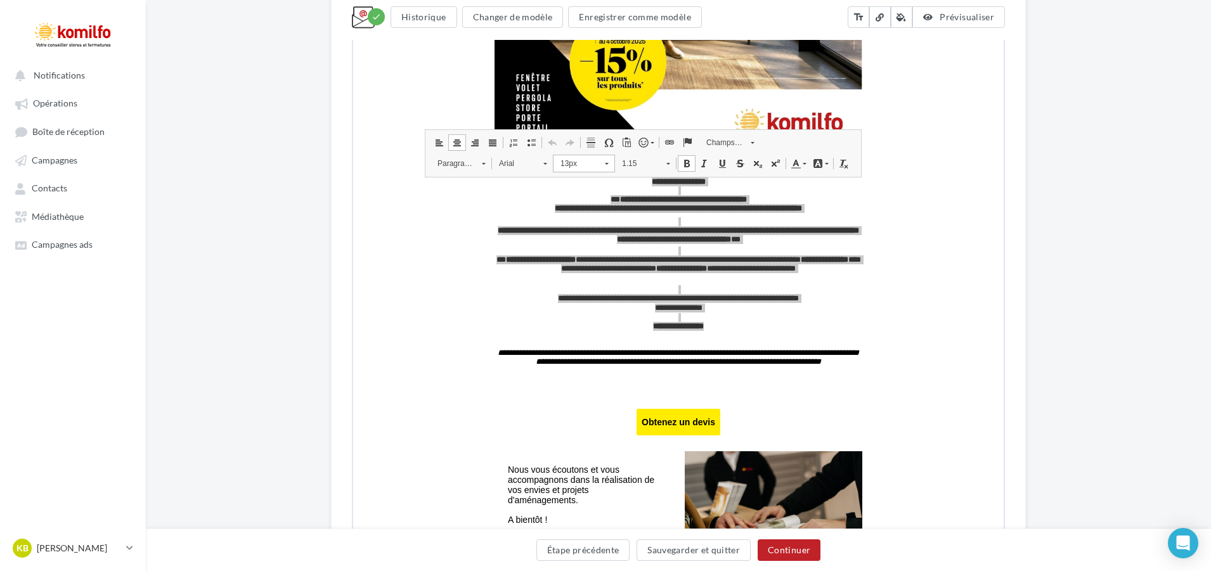
scroll to position [62, 0]
click at [590, 235] on link "14px" at bounding box center [596, 233] width 86 height 16
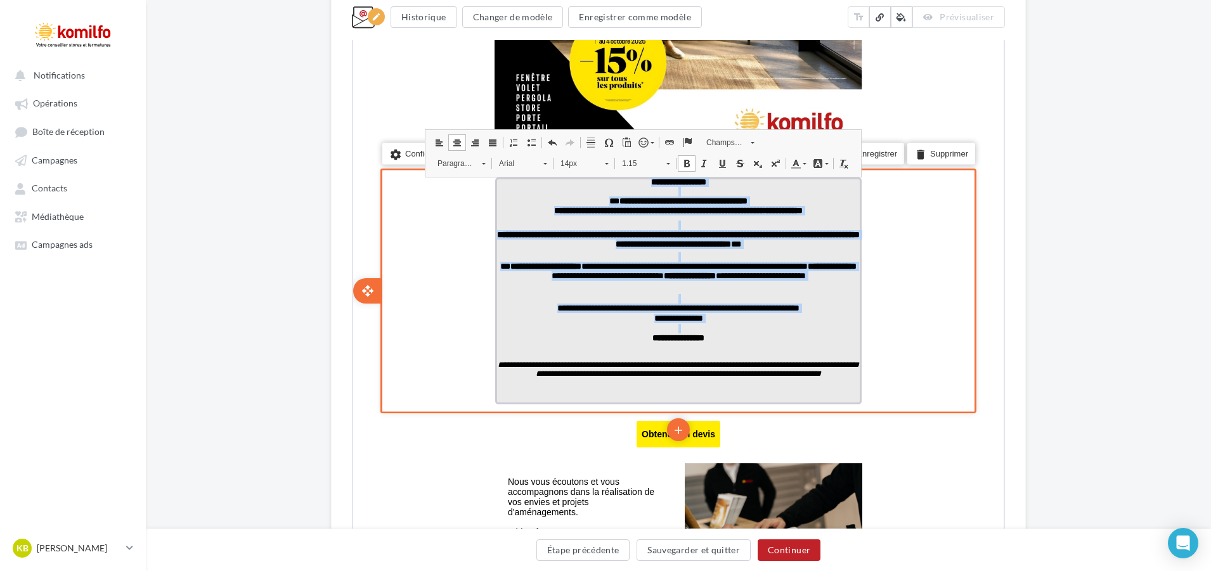
scroll to position [0, 0]
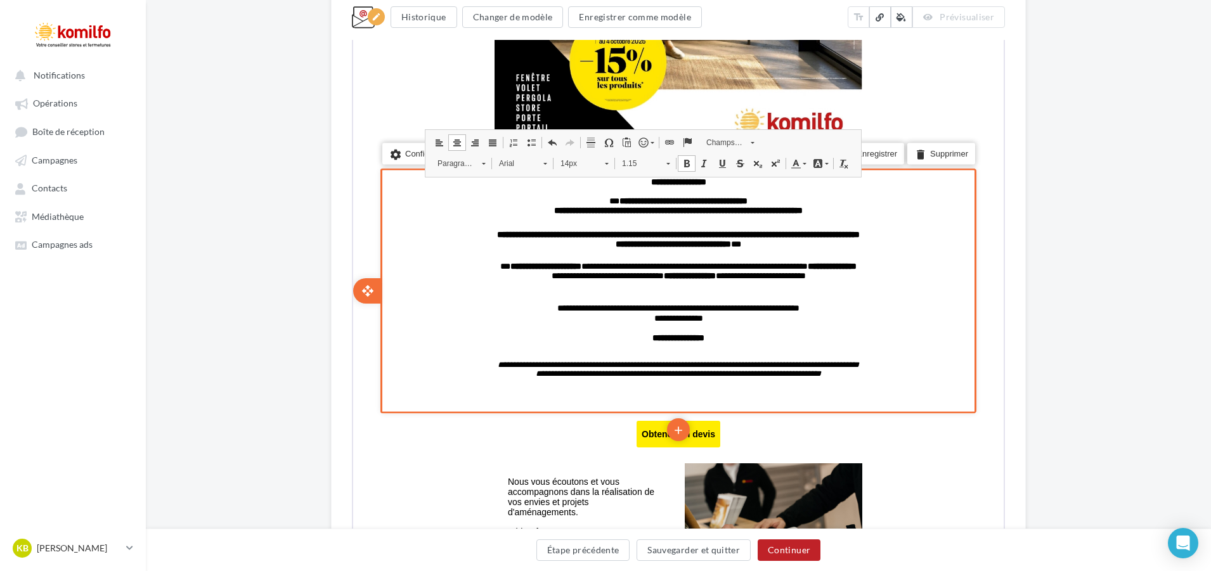
click at [893, 314] on div "settings Configurer content_copy Dupliquer add add save Enregistrer delete Supp…" at bounding box center [677, 289] width 596 height 245
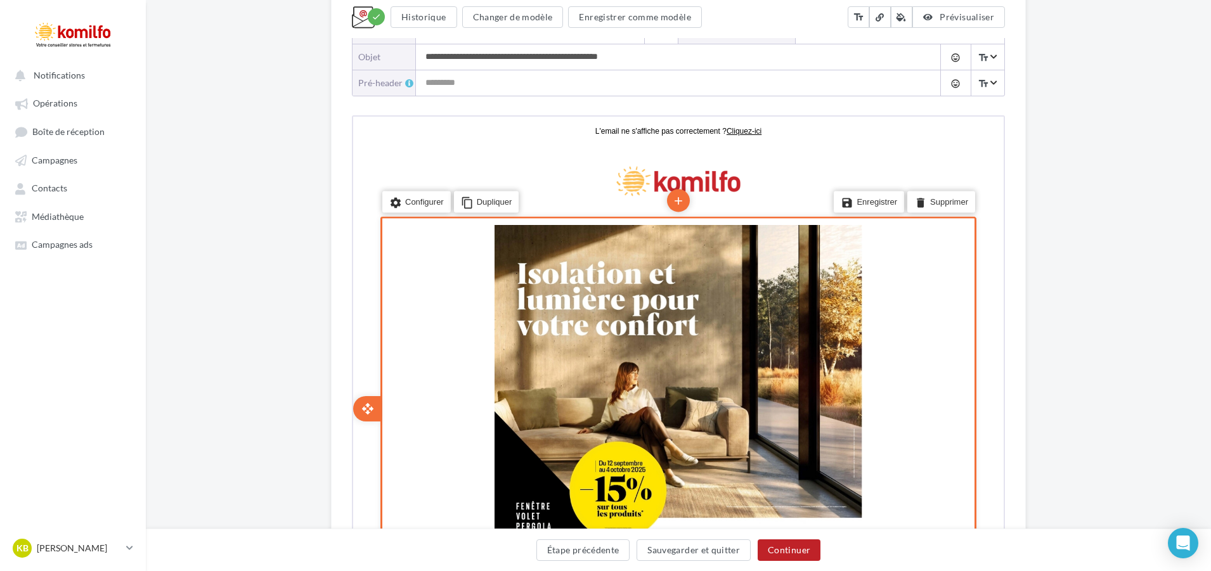
scroll to position [380, 0]
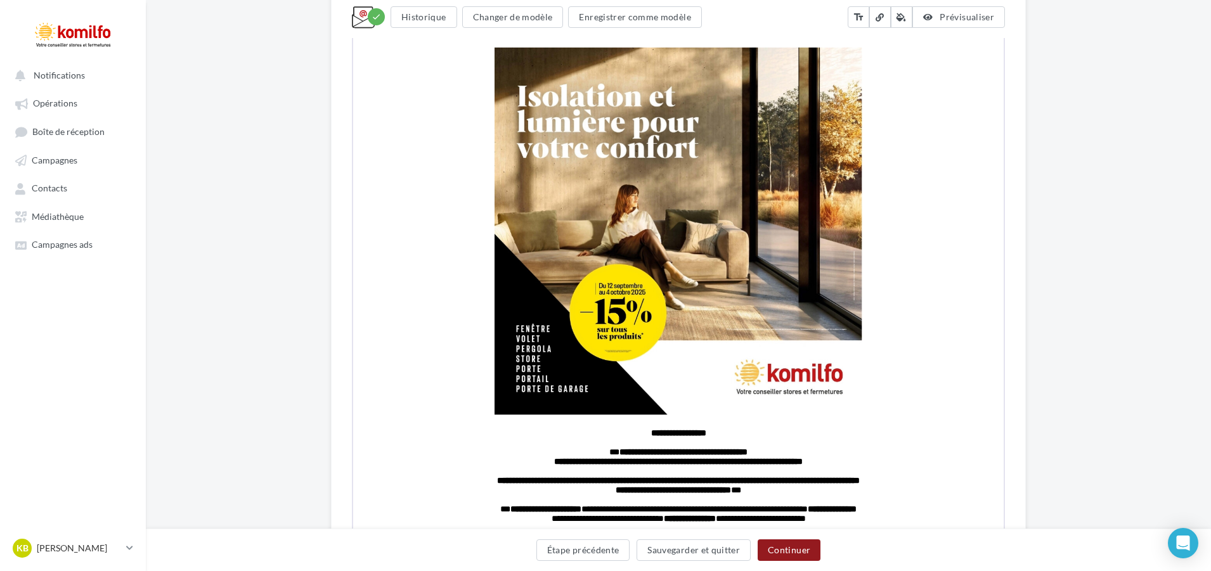
drag, startPoint x: 813, startPoint y: 549, endPoint x: 827, endPoint y: 301, distance: 248.3
click at [813, 548] on button "Continuer" at bounding box center [789, 550] width 63 height 22
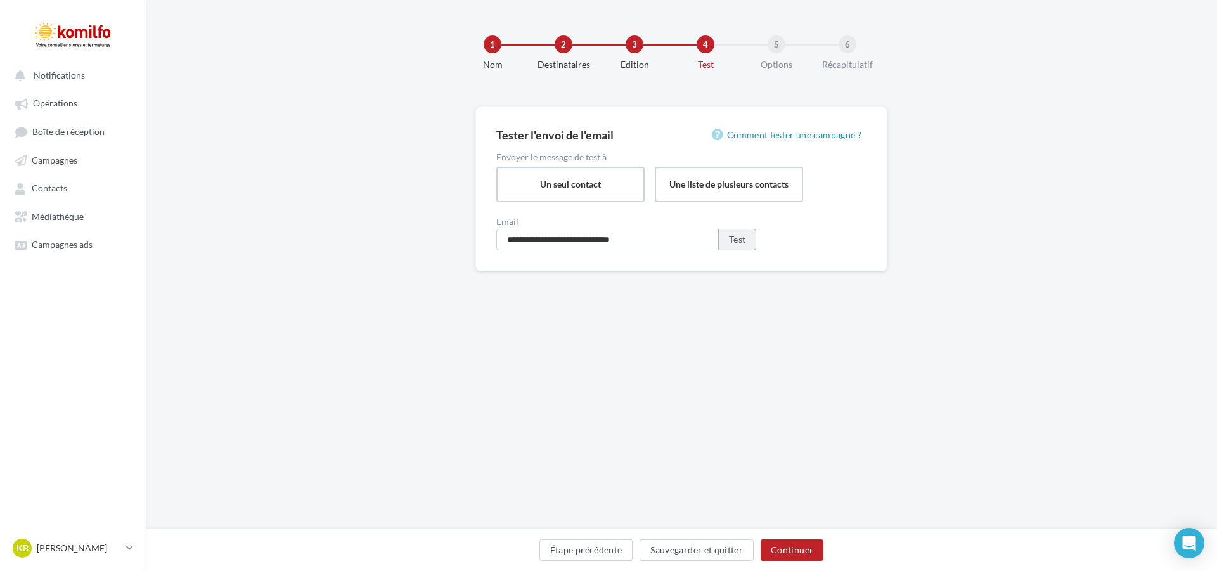
click at [742, 239] on button "Test" at bounding box center [737, 240] width 38 height 22
click at [801, 557] on button "Continuer" at bounding box center [792, 550] width 63 height 22
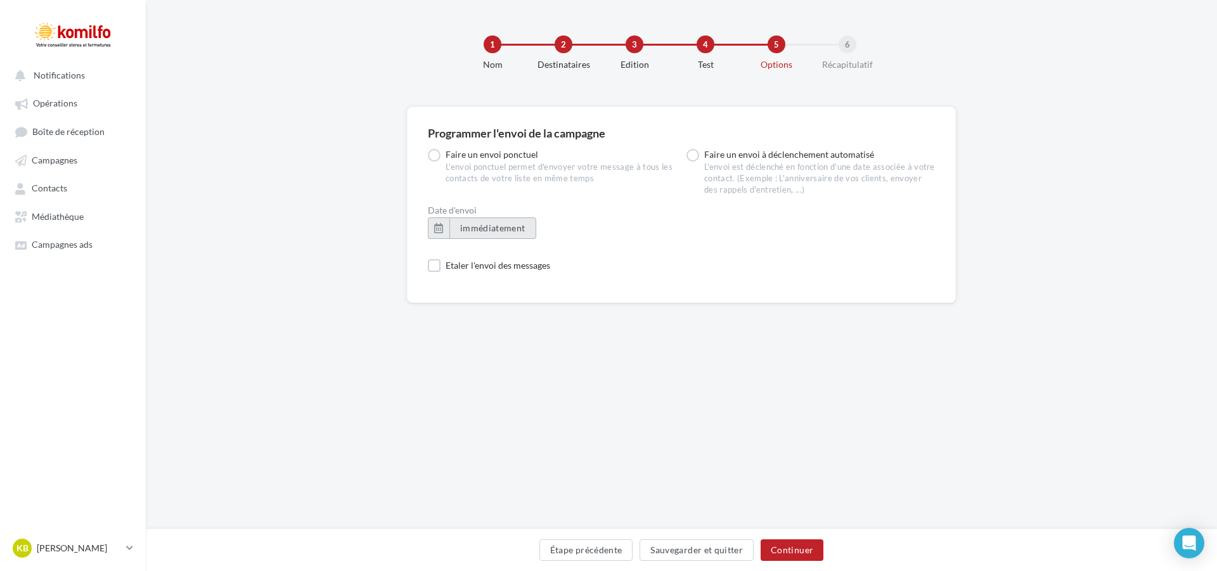
click at [501, 231] on span "immédiatement" at bounding box center [492, 228] width 65 height 11
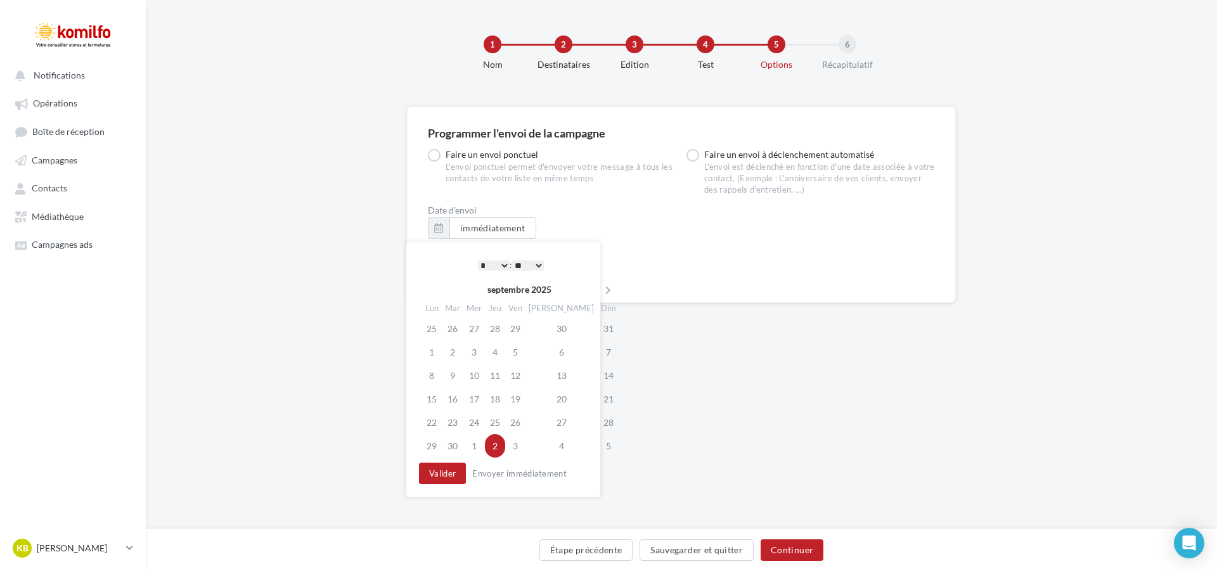
click at [486, 266] on select "* * * * * * * * * * ** ** ** ** ** ** ** ** ** ** ** ** ** **" at bounding box center [494, 266] width 32 height 10
click at [539, 268] on select "** ** ** ** ** **" at bounding box center [528, 266] width 32 height 10
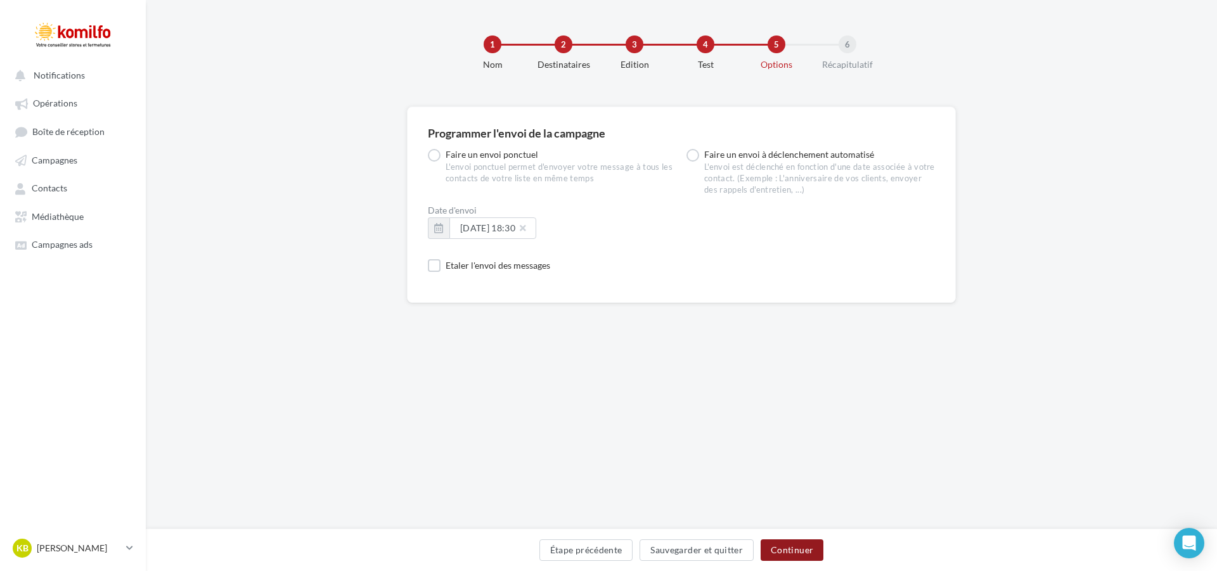
click at [792, 551] on button "Continuer" at bounding box center [792, 550] width 63 height 22
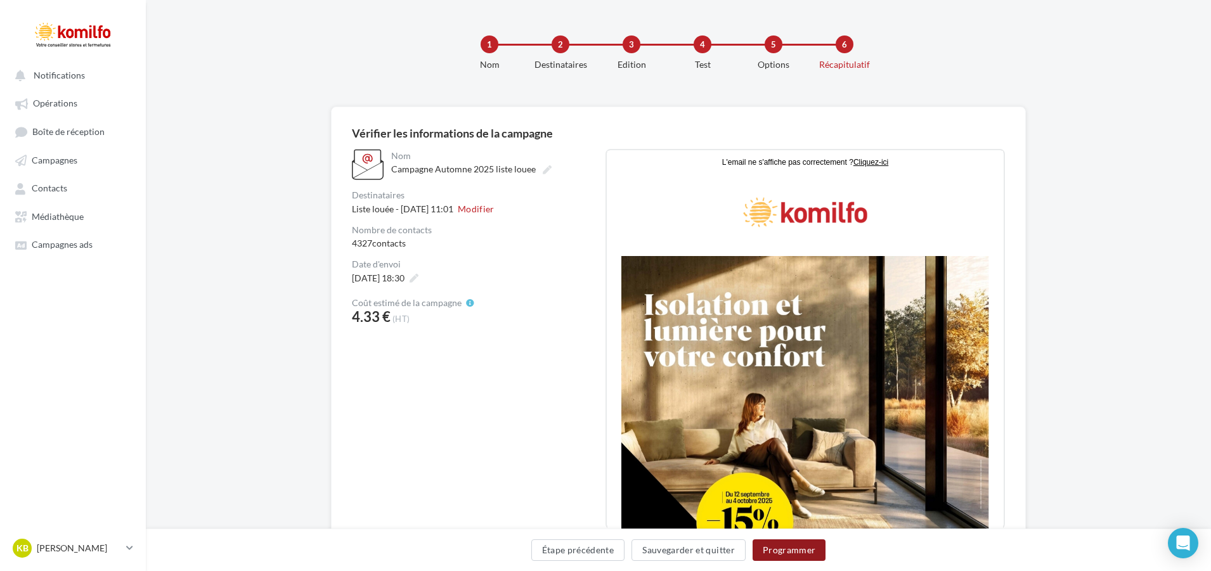
click at [815, 549] on button "Programmer" at bounding box center [789, 550] width 74 height 22
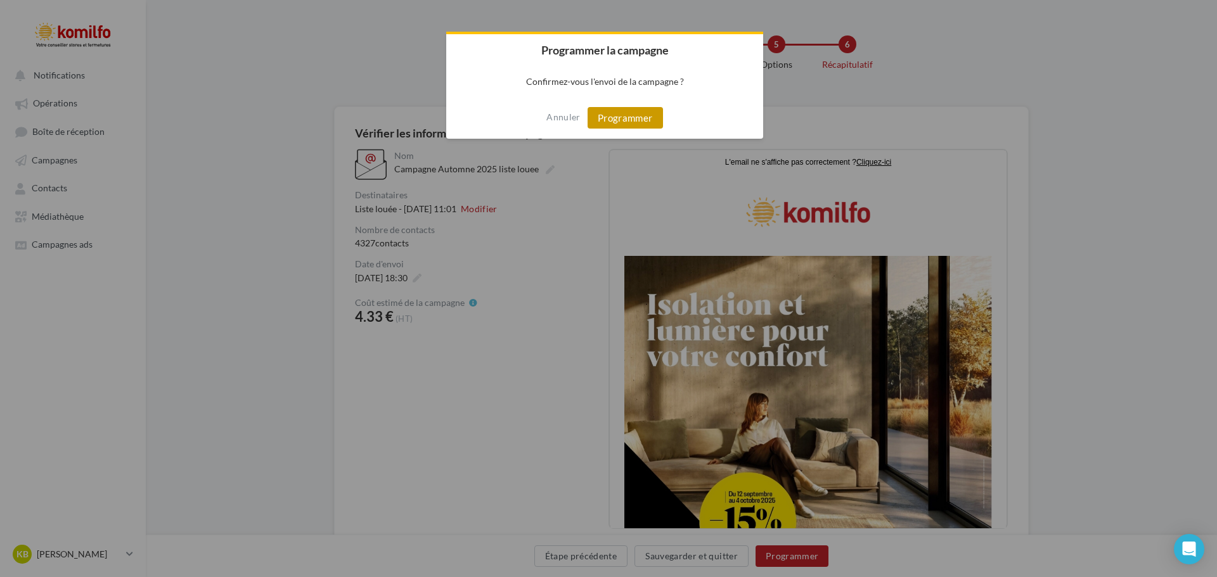
click at [633, 122] on button "Programmer" at bounding box center [625, 118] width 75 height 22
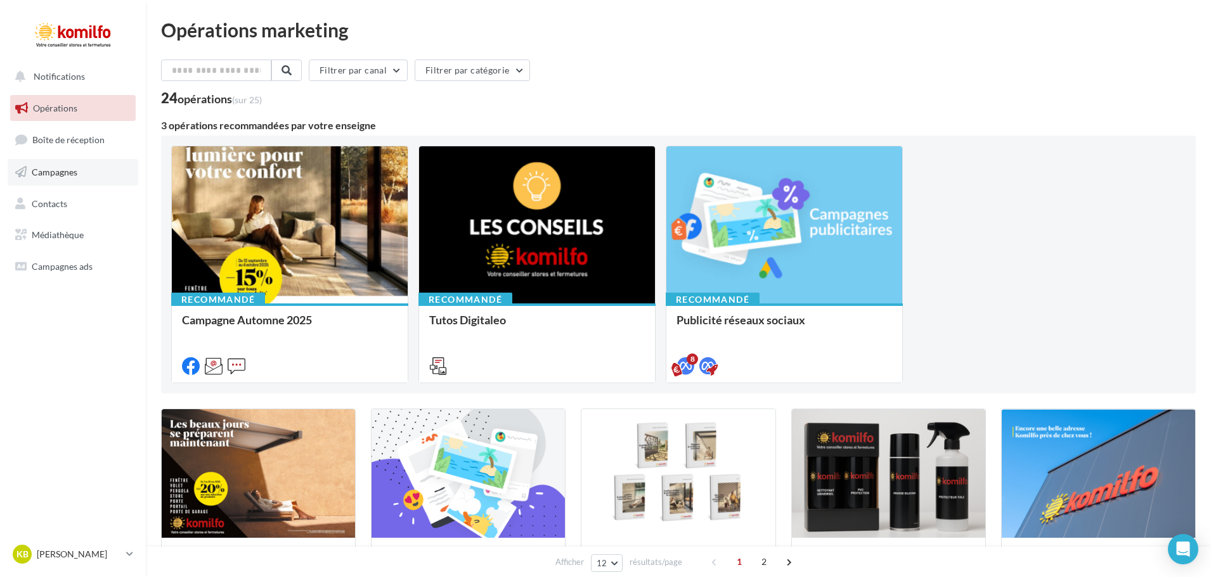
click at [83, 174] on link "Campagnes" at bounding box center [73, 172] width 131 height 27
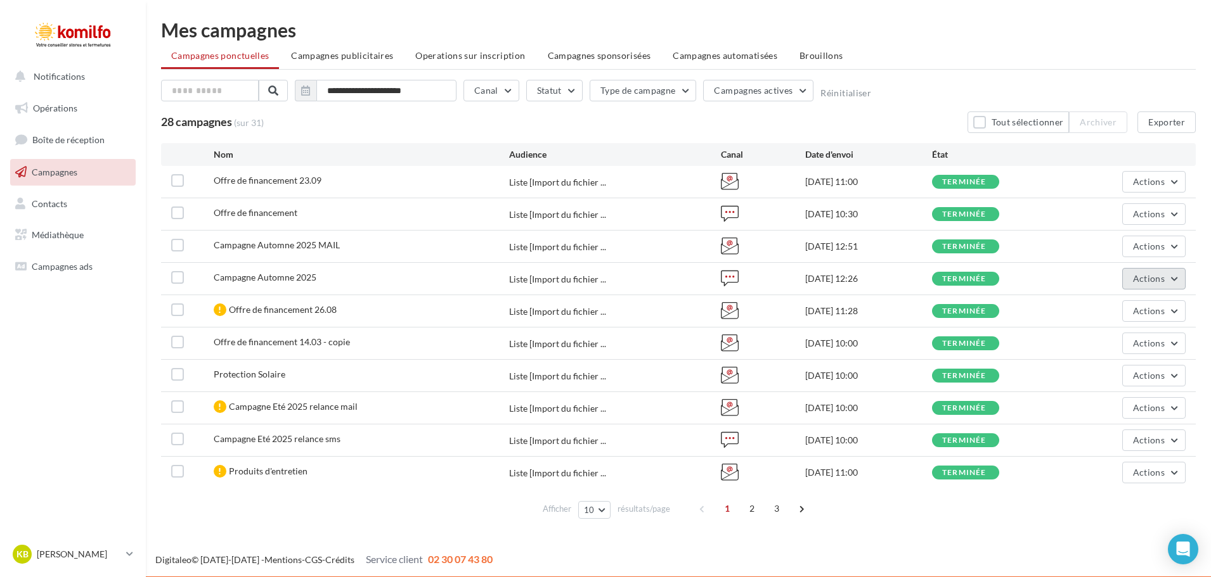
click at [1151, 277] on span "Actions" at bounding box center [1149, 278] width 32 height 11
click at [1133, 313] on button "Voir les résultats" at bounding box center [1115, 308] width 139 height 33
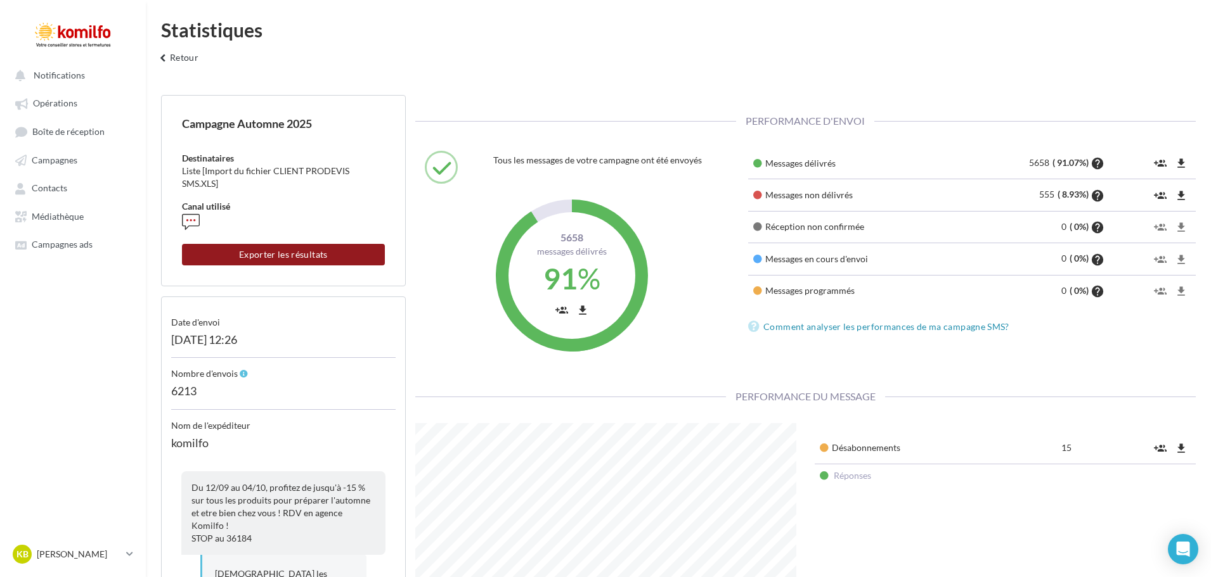
click at [280, 255] on button "Exporter les résultats" at bounding box center [283, 255] width 203 height 22
click at [196, 213] on div at bounding box center [191, 222] width 18 height 18
click at [189, 55] on button "keyboard_arrow_left Retour" at bounding box center [177, 61] width 53 height 25
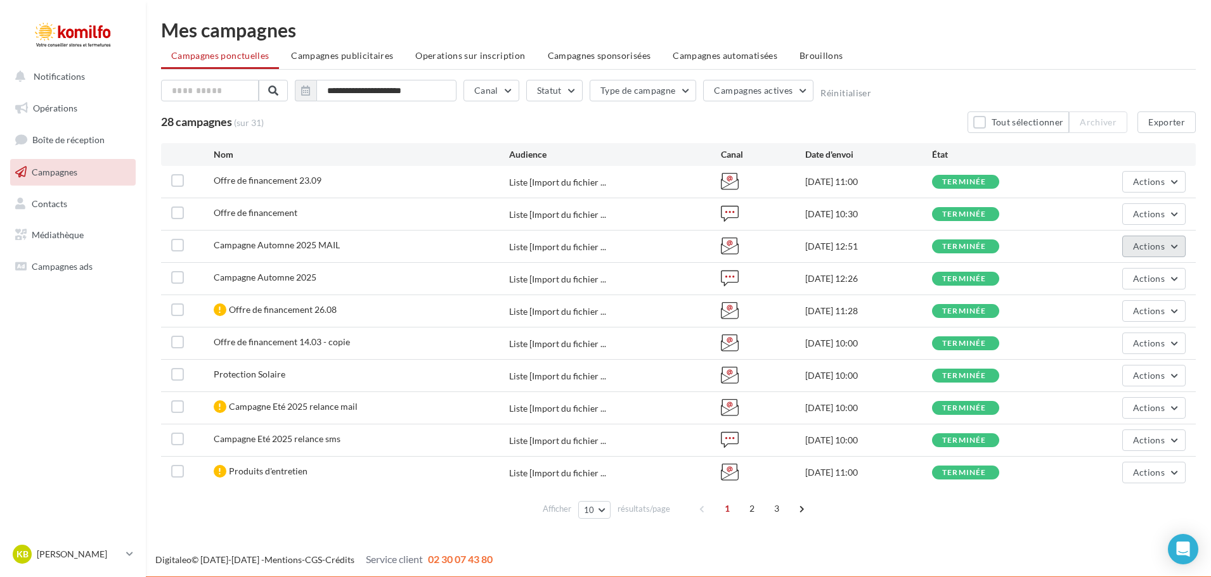
click at [1180, 250] on button "Actions" at bounding box center [1153, 247] width 63 height 22
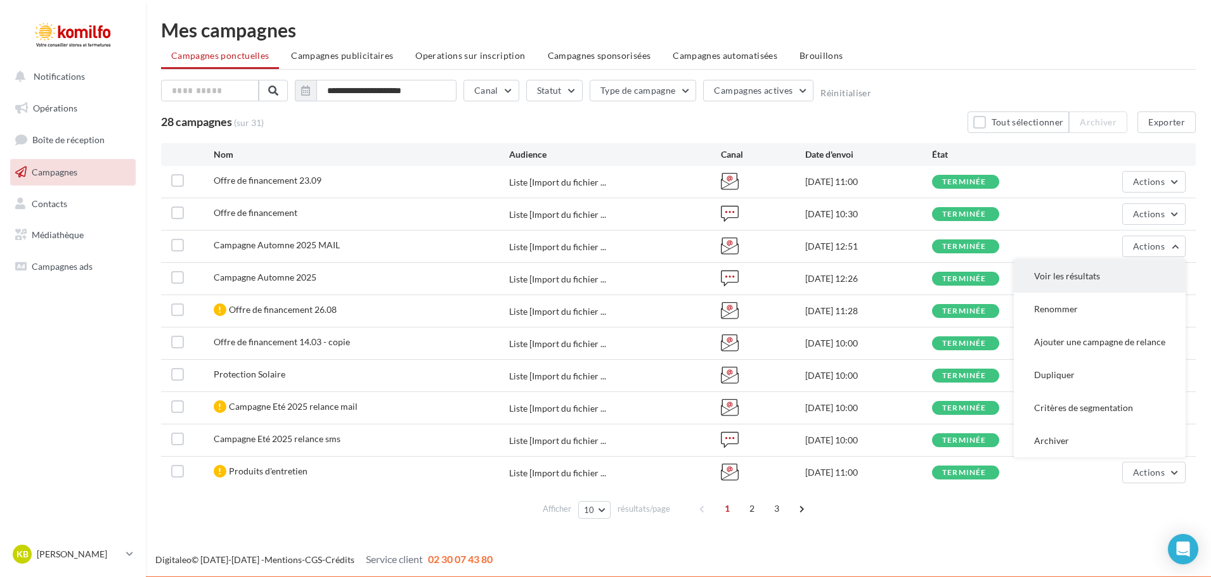
click at [1117, 274] on button "Voir les résultats" at bounding box center [1100, 276] width 172 height 33
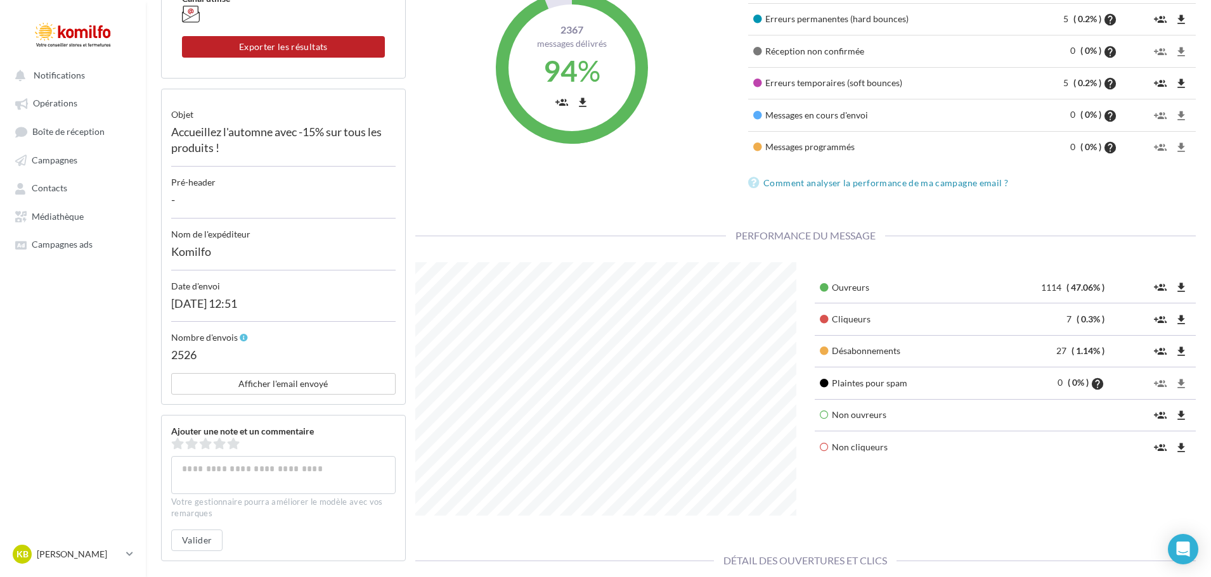
scroll to position [254, 0]
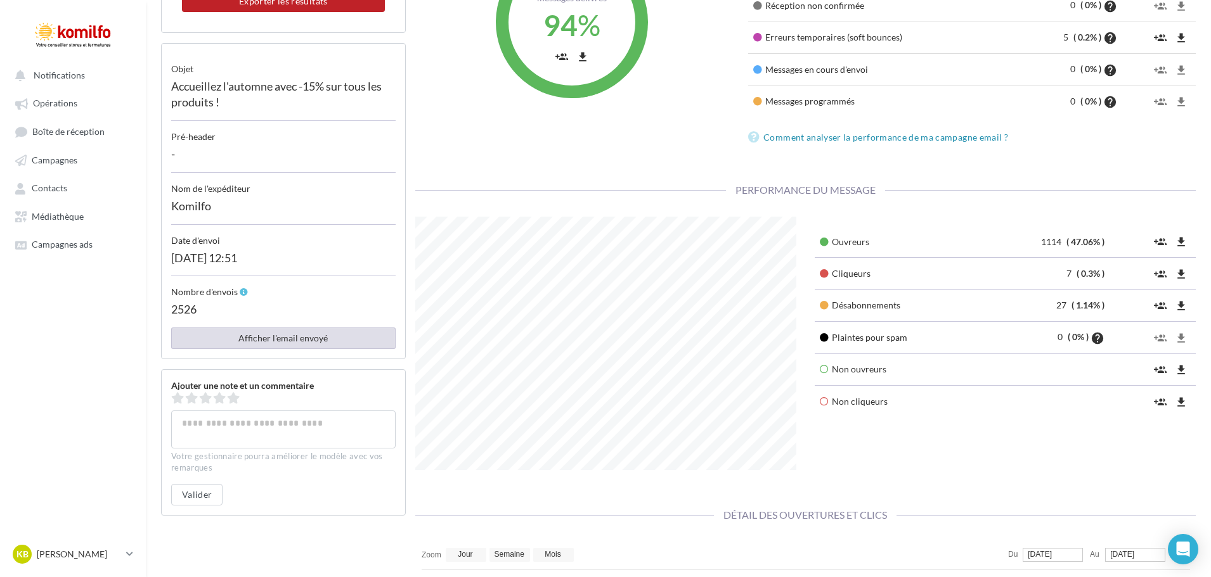
click at [285, 345] on button "Afficher l'email envoyé" at bounding box center [283, 339] width 224 height 22
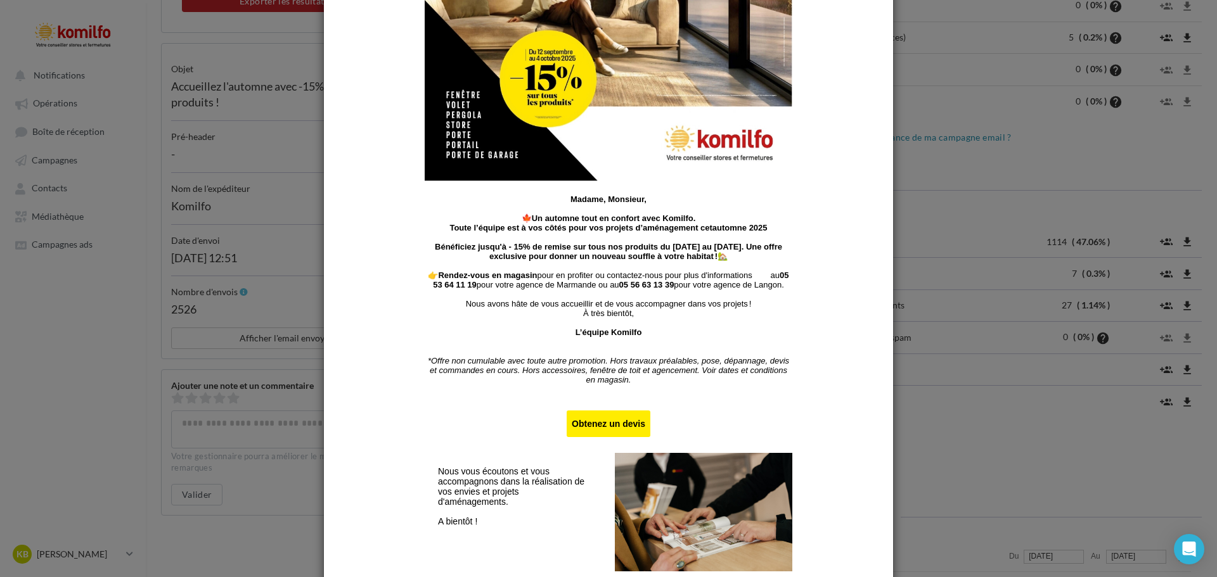
scroll to position [317, 0]
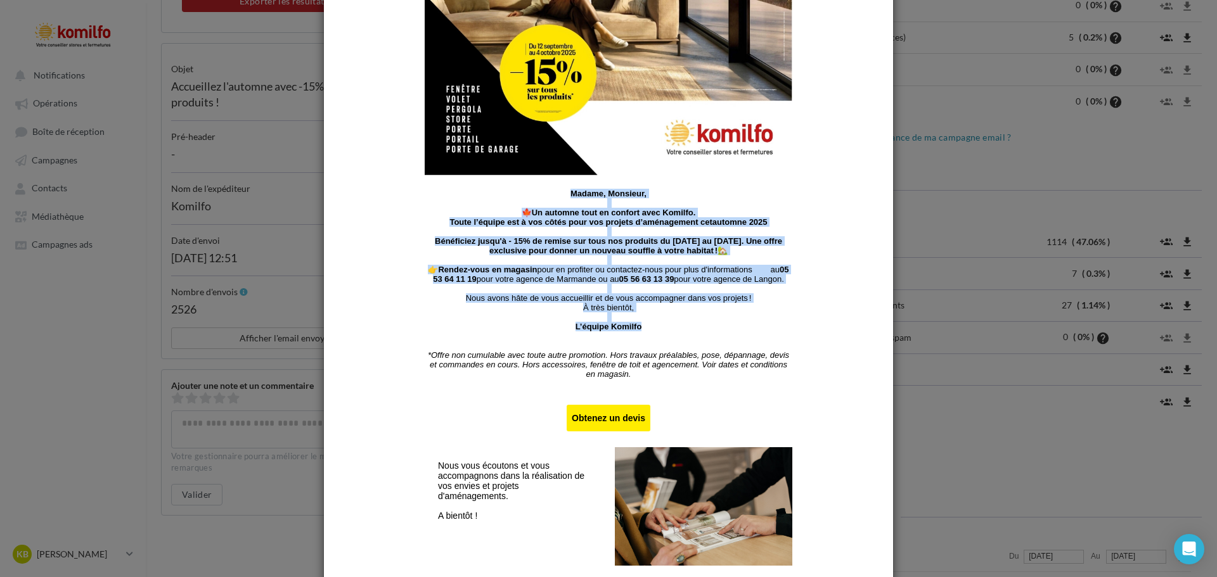
drag, startPoint x: 652, startPoint y: 343, endPoint x: 569, endPoint y: 192, distance: 172.5
click at [569, 192] on div "Madame, Monsieur, 🍁 Un automne tout en confort avec [PERSON_NAME]. Toute l’équi…" at bounding box center [608, 289] width 366 height 200
copy div "Madame, [PERSON_NAME], 🍁 Un automne tout en confort avec [PERSON_NAME]. Toute l…"
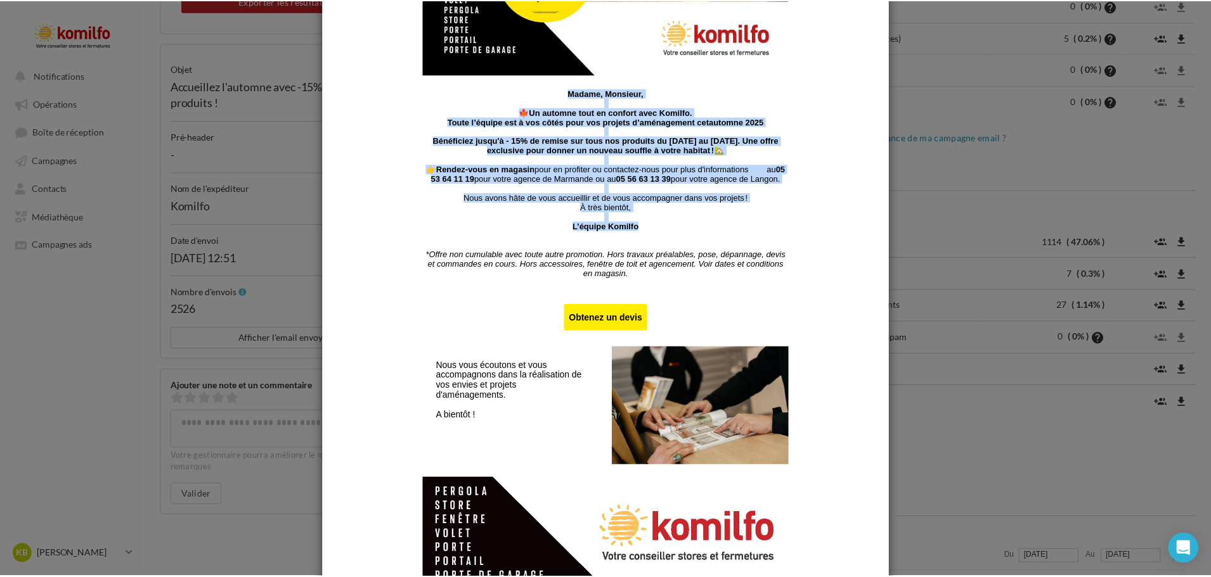
scroll to position [552, 0]
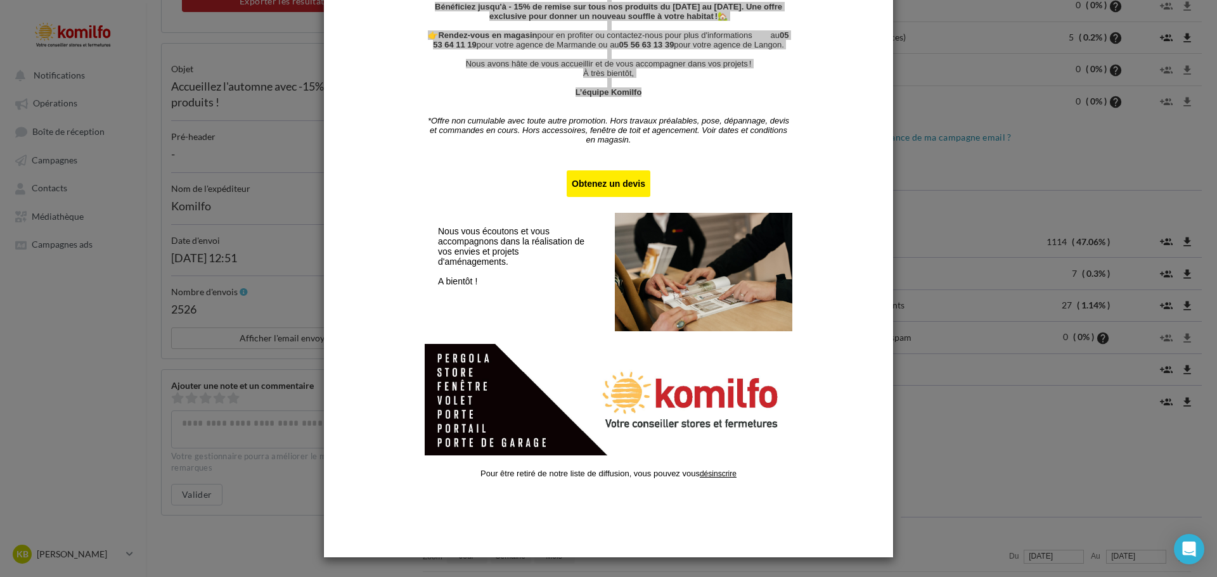
click at [1004, 423] on div at bounding box center [608, 288] width 1217 height 577
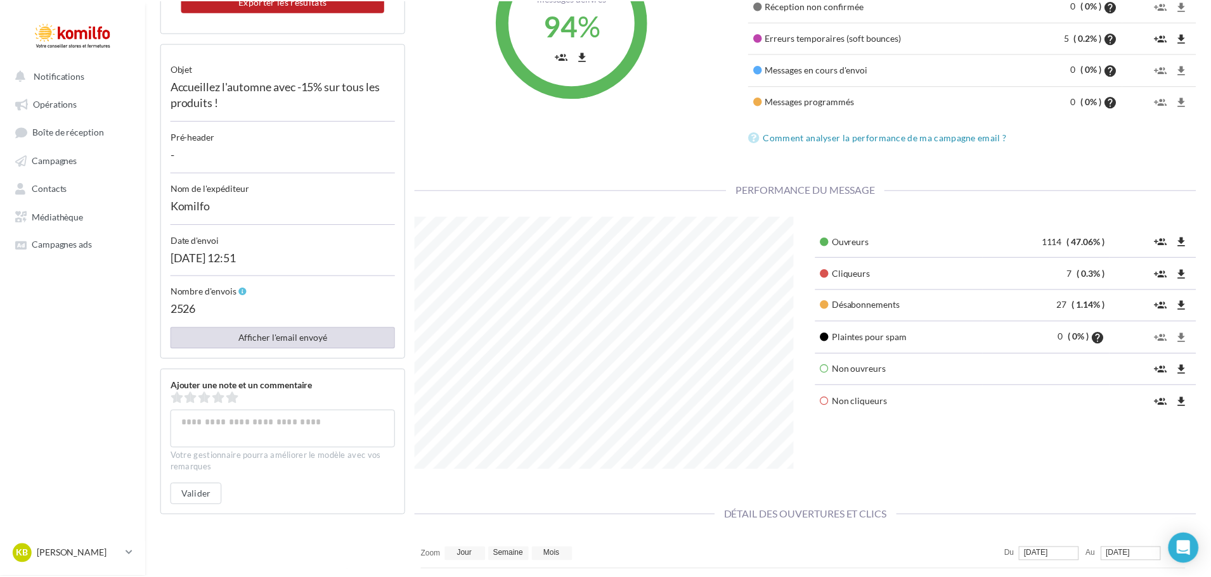
scroll to position [633663, 633517]
